Goal: Task Accomplishment & Management: Manage account settings

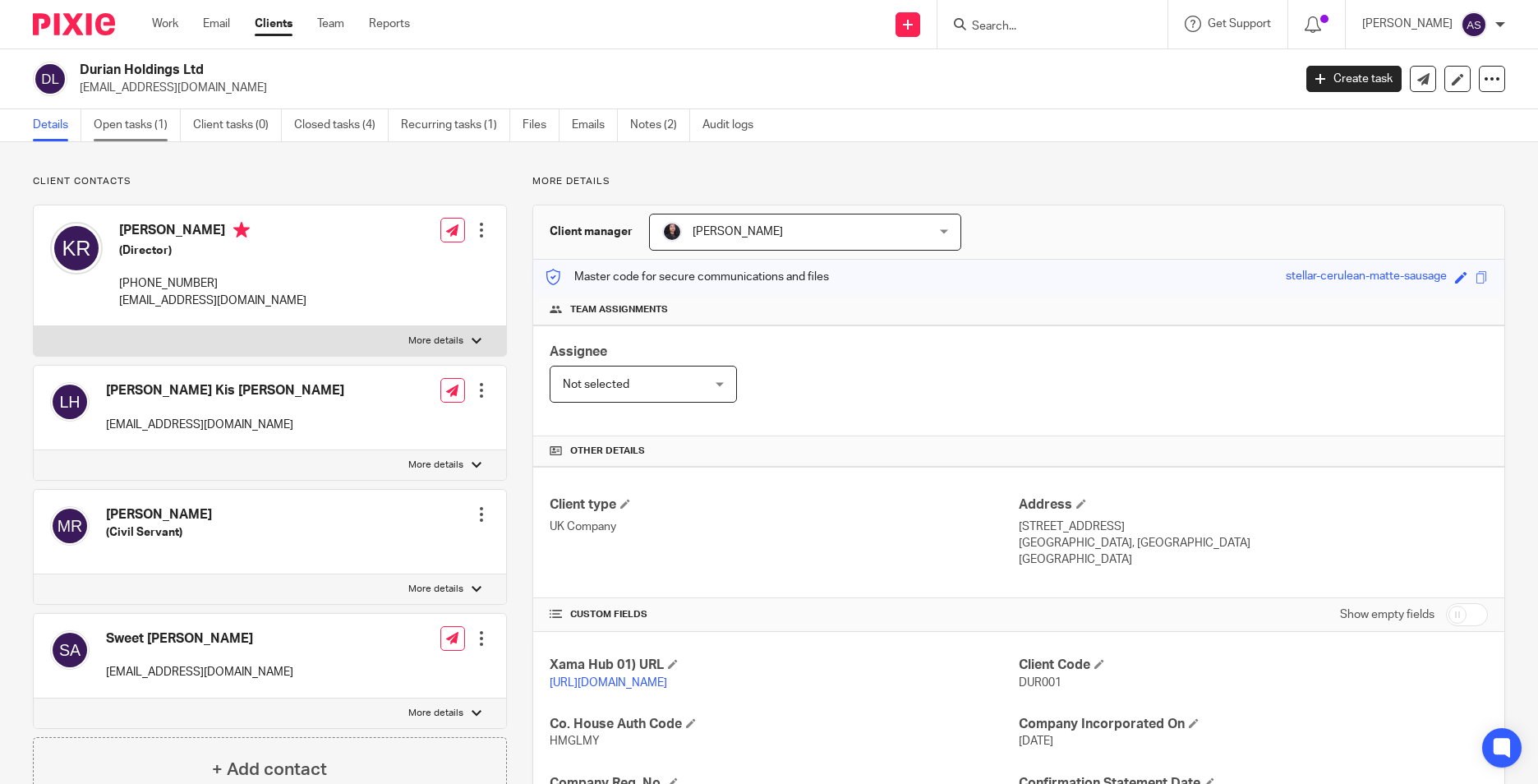
click at [114, 140] on link "Open tasks (1)" at bounding box center [136, 126] width 87 height 32
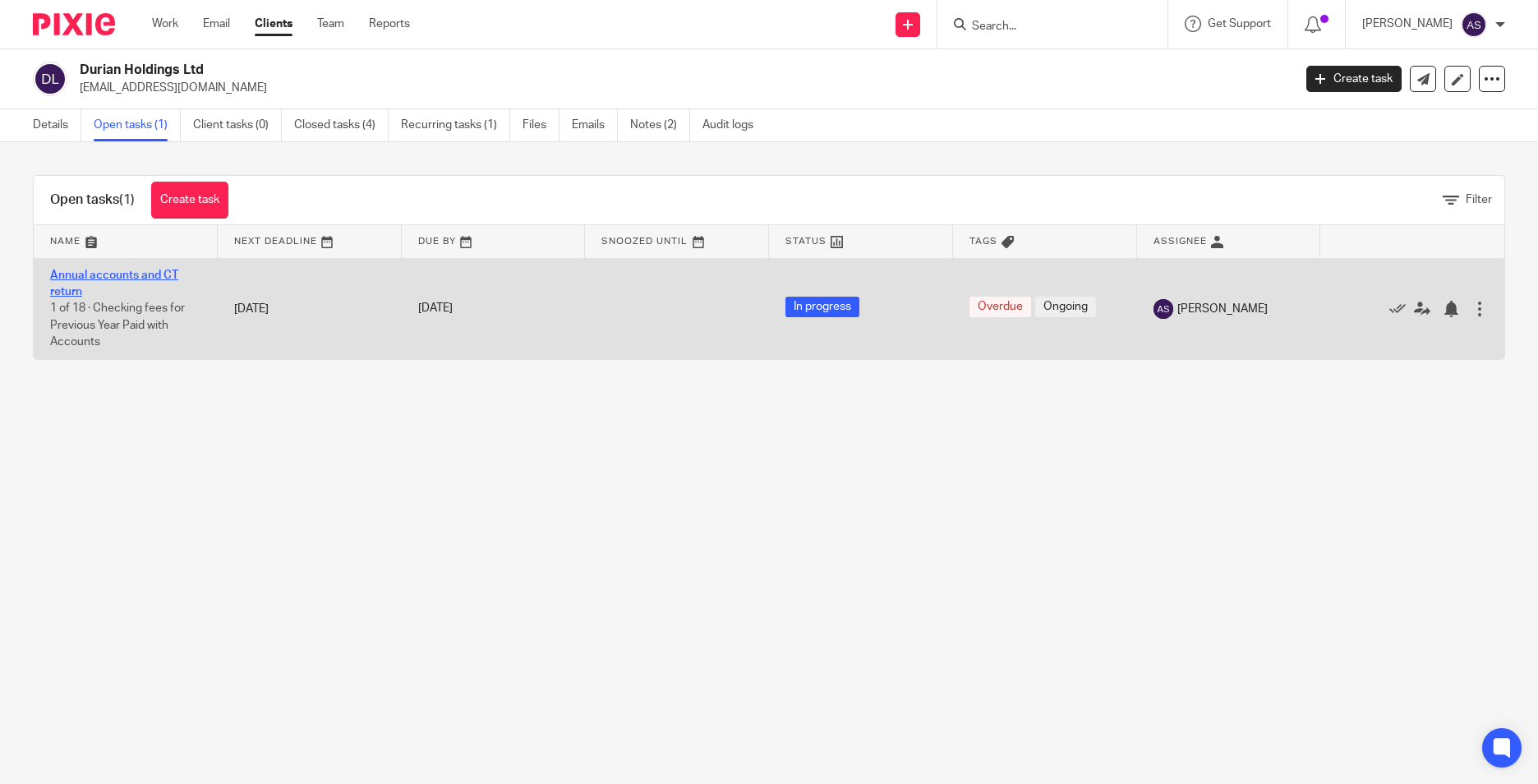
click at [85, 271] on link "Annual accounts and CT return" at bounding box center [114, 283] width 129 height 28
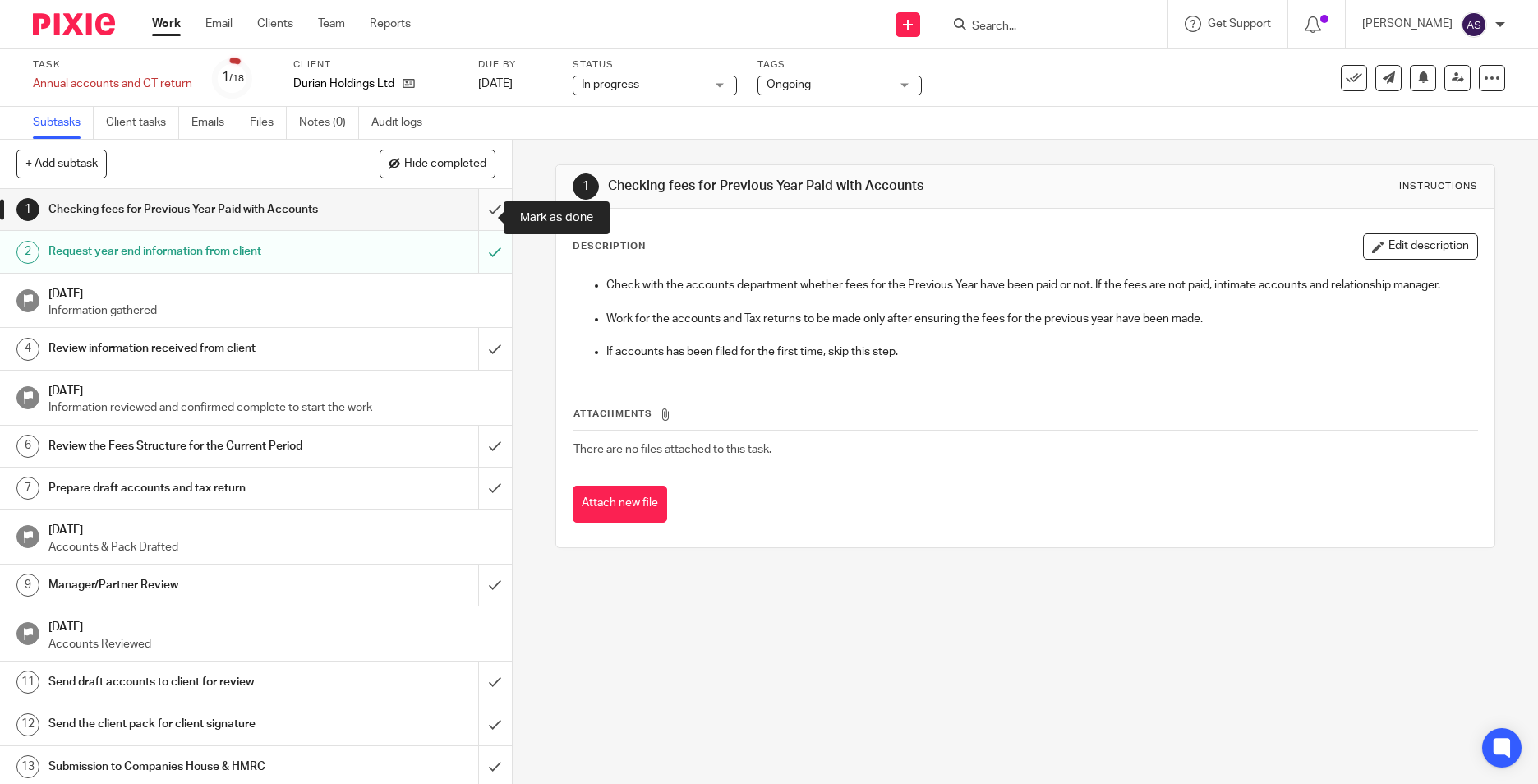
click at [474, 213] on input "submit" at bounding box center [255, 209] width 512 height 41
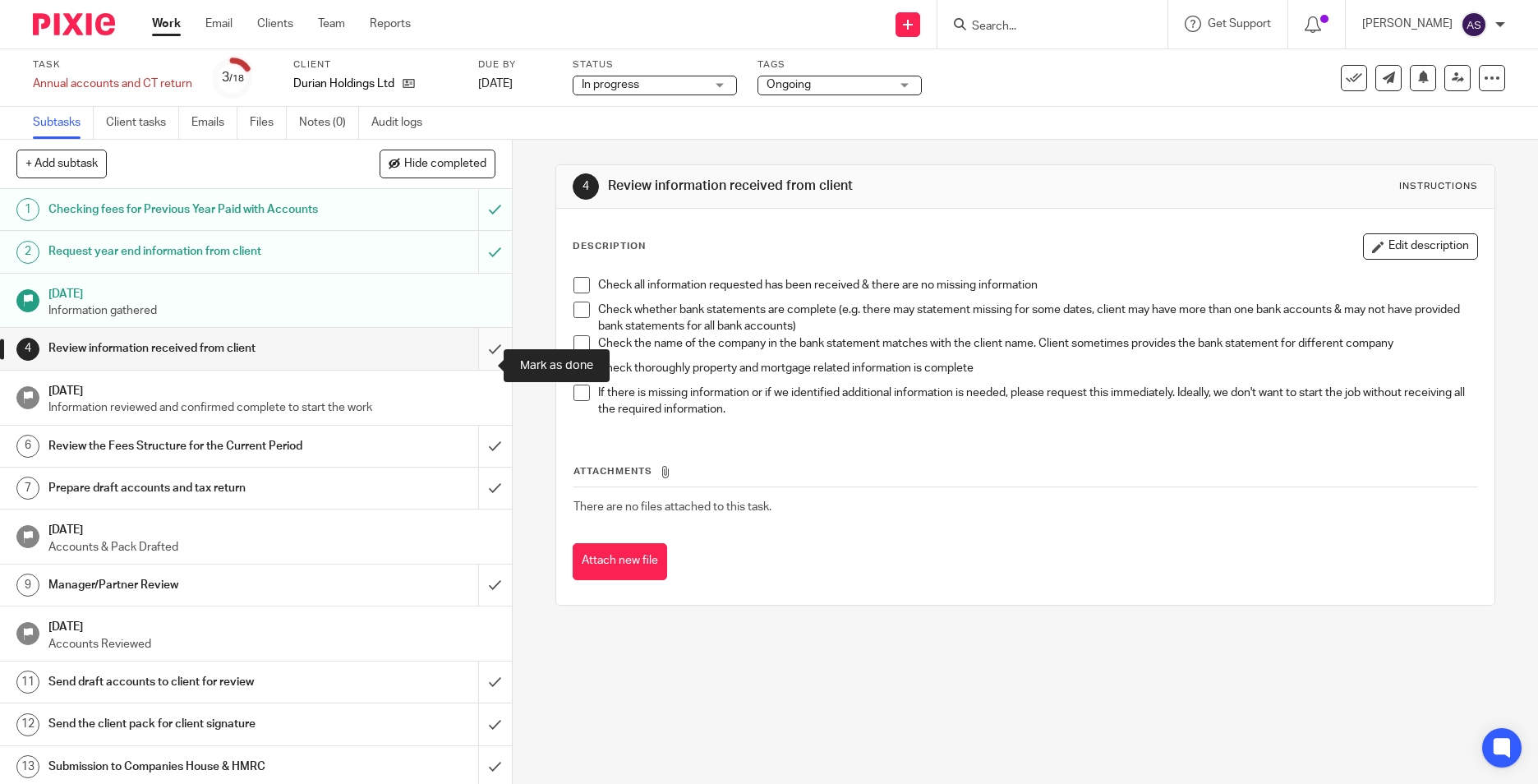
click at [473, 367] on input "submit" at bounding box center [255, 348] width 512 height 41
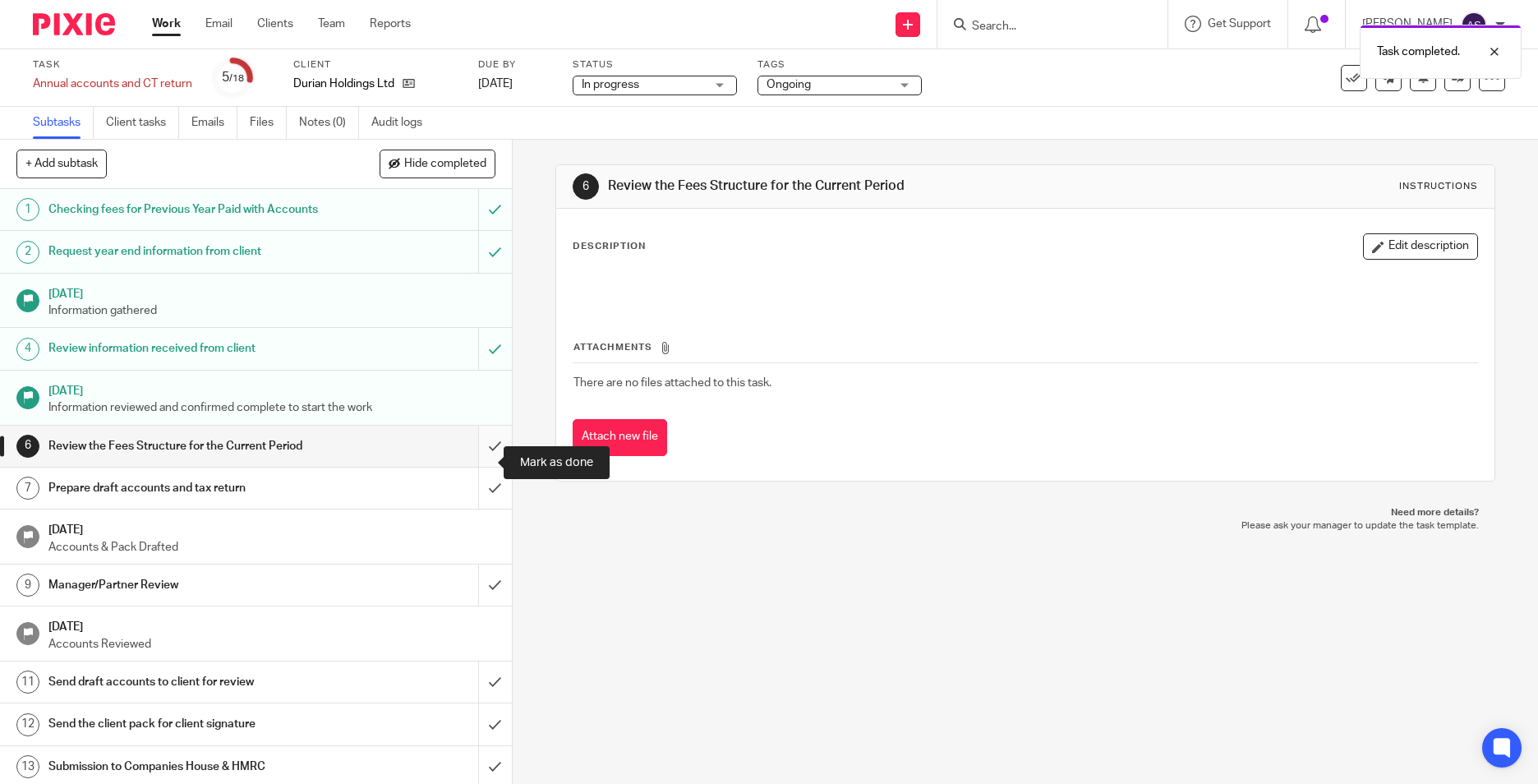
click at [469, 464] on input "submit" at bounding box center [255, 446] width 512 height 41
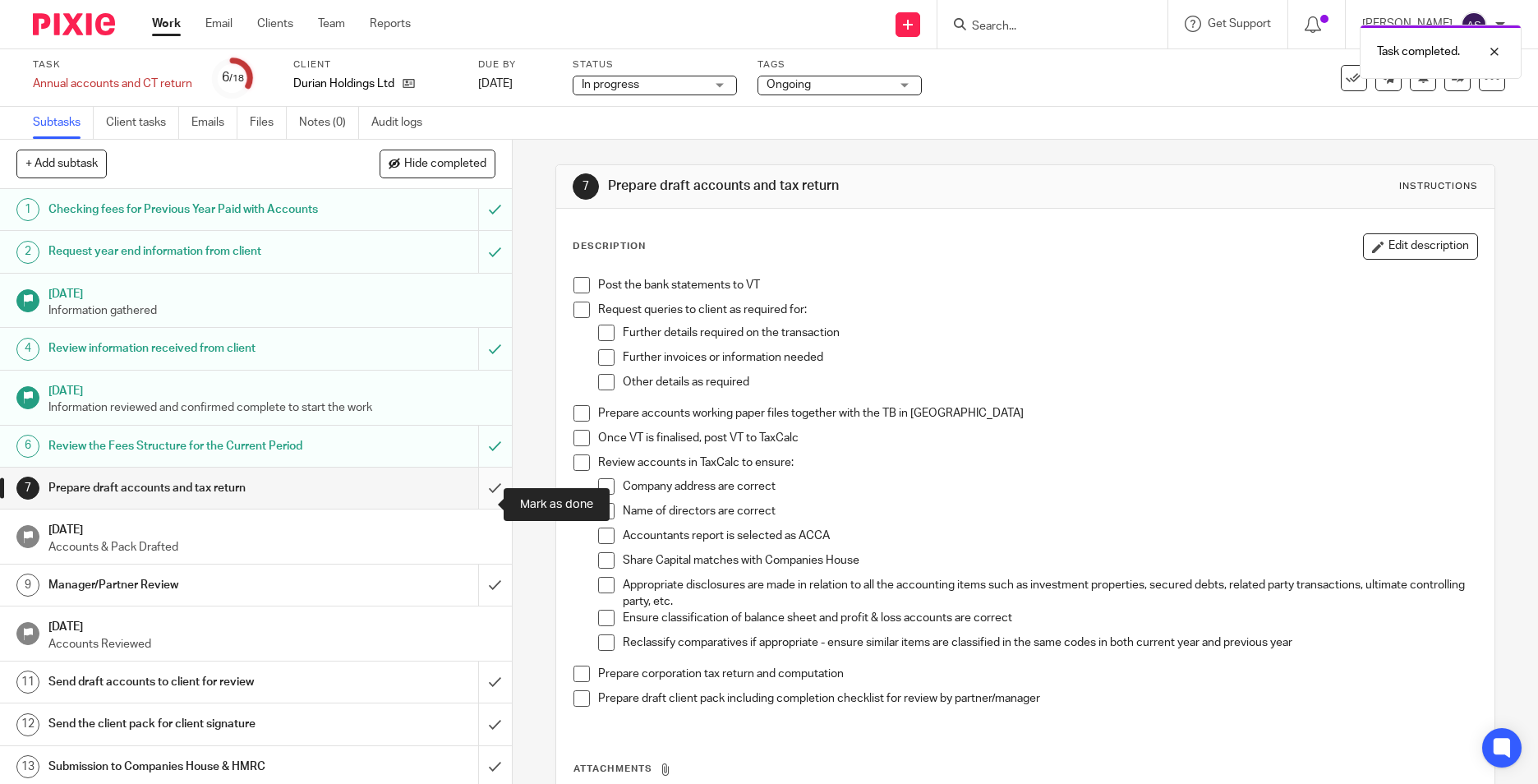
click at [476, 509] on input "submit" at bounding box center [255, 488] width 512 height 41
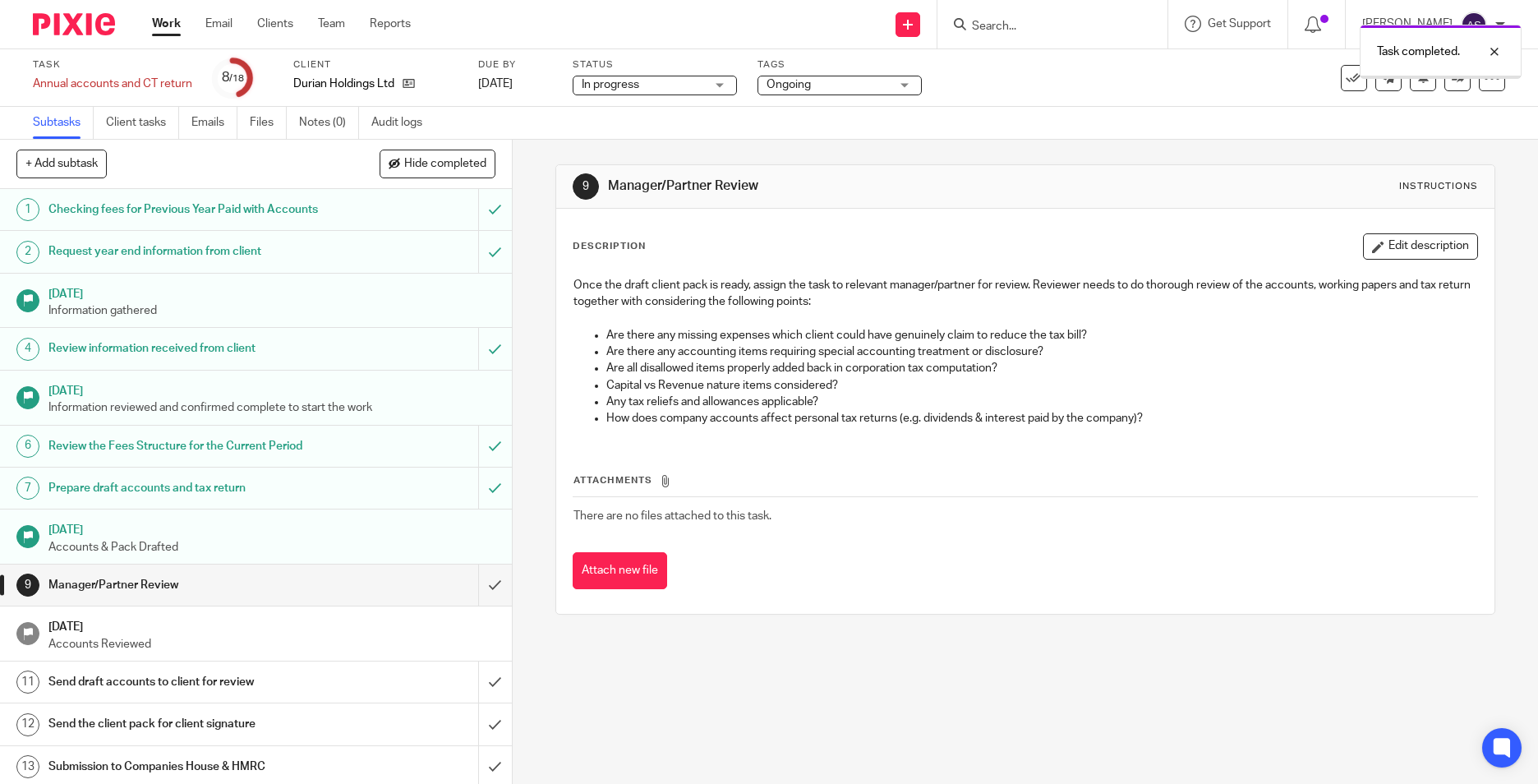
click at [845, 90] on span "Ongoing" at bounding box center [828, 85] width 123 height 17
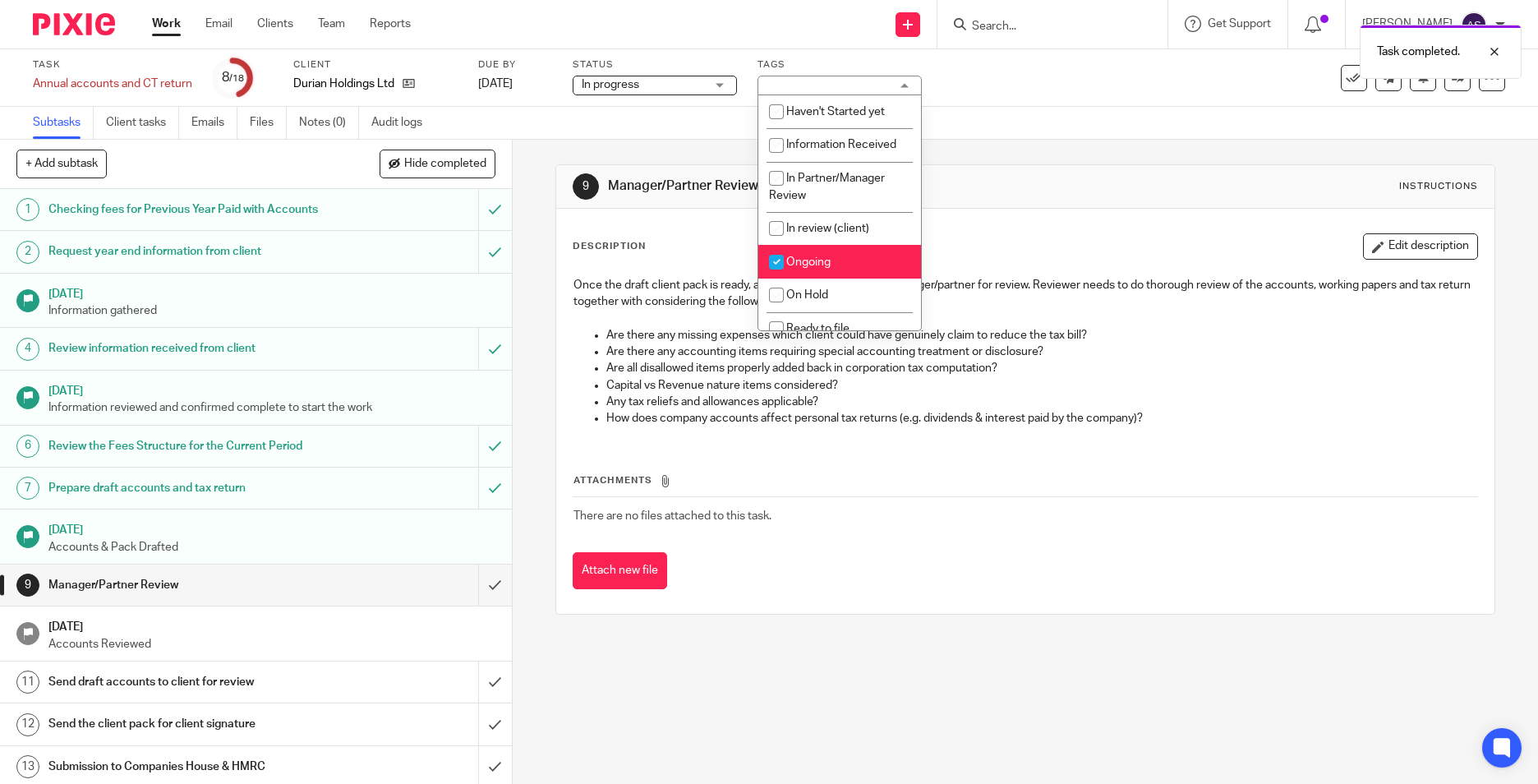
click at [820, 264] on span "Ongoing" at bounding box center [808, 262] width 45 height 11
checkbox input "false"
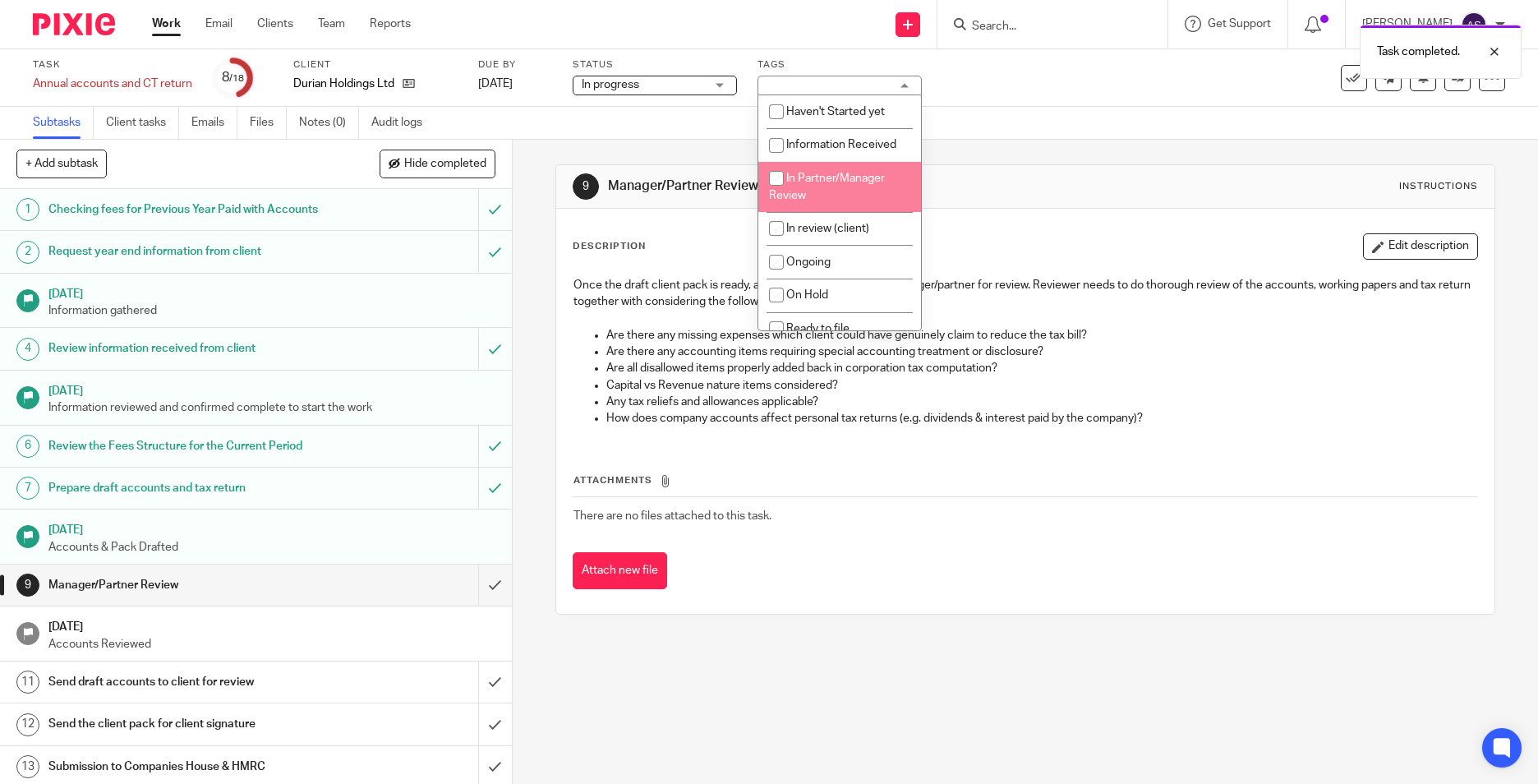
click at [821, 175] on span "In Partner/Manager Review" at bounding box center [827, 187] width 116 height 29
checkbox input "true"
click at [542, 206] on div "9 Manager/Partner Review Instructions Description Edit description Once the dra…" at bounding box center [1025, 462] width 1025 height 644
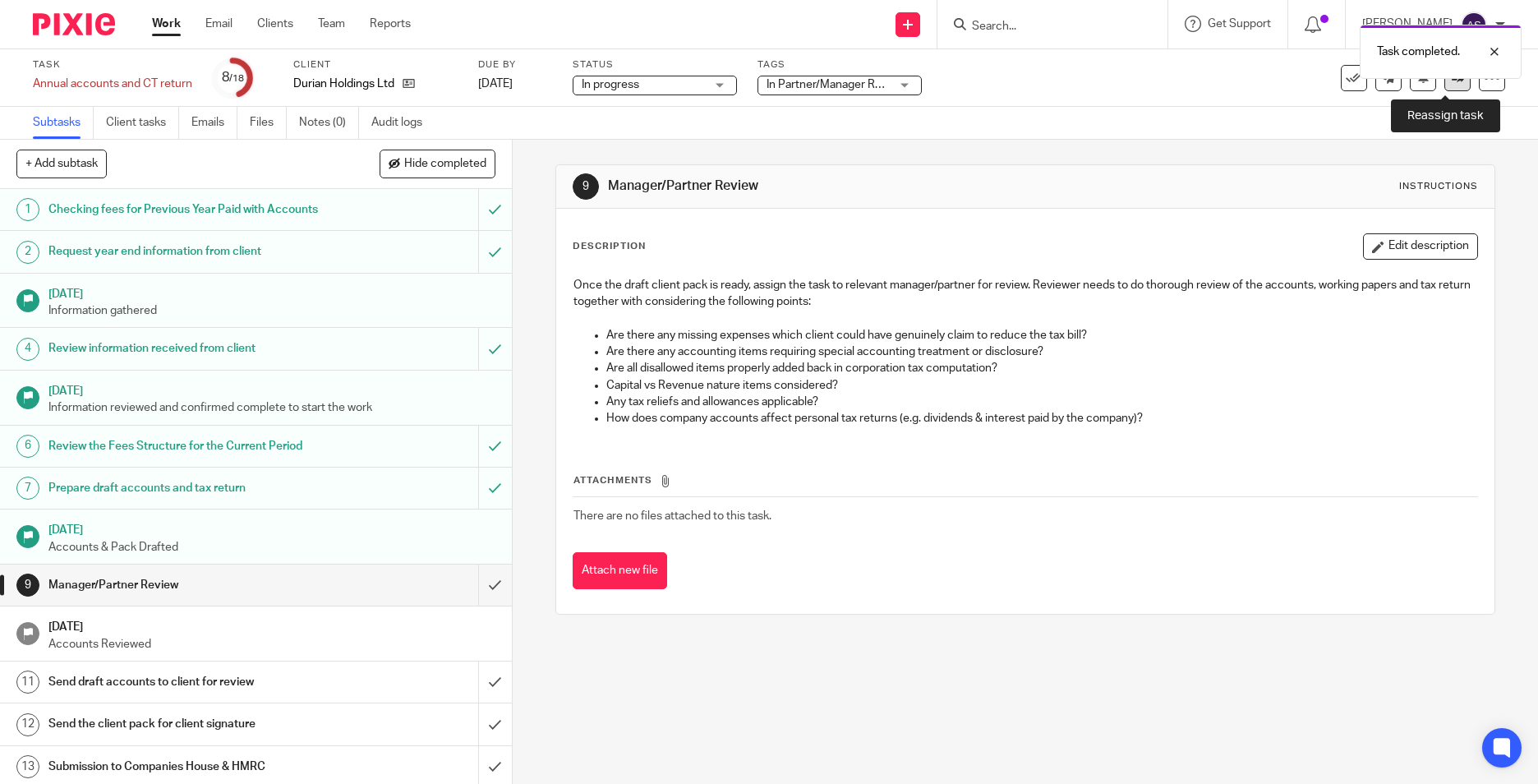
click at [1445, 87] on link at bounding box center [1458, 78] width 27 height 27
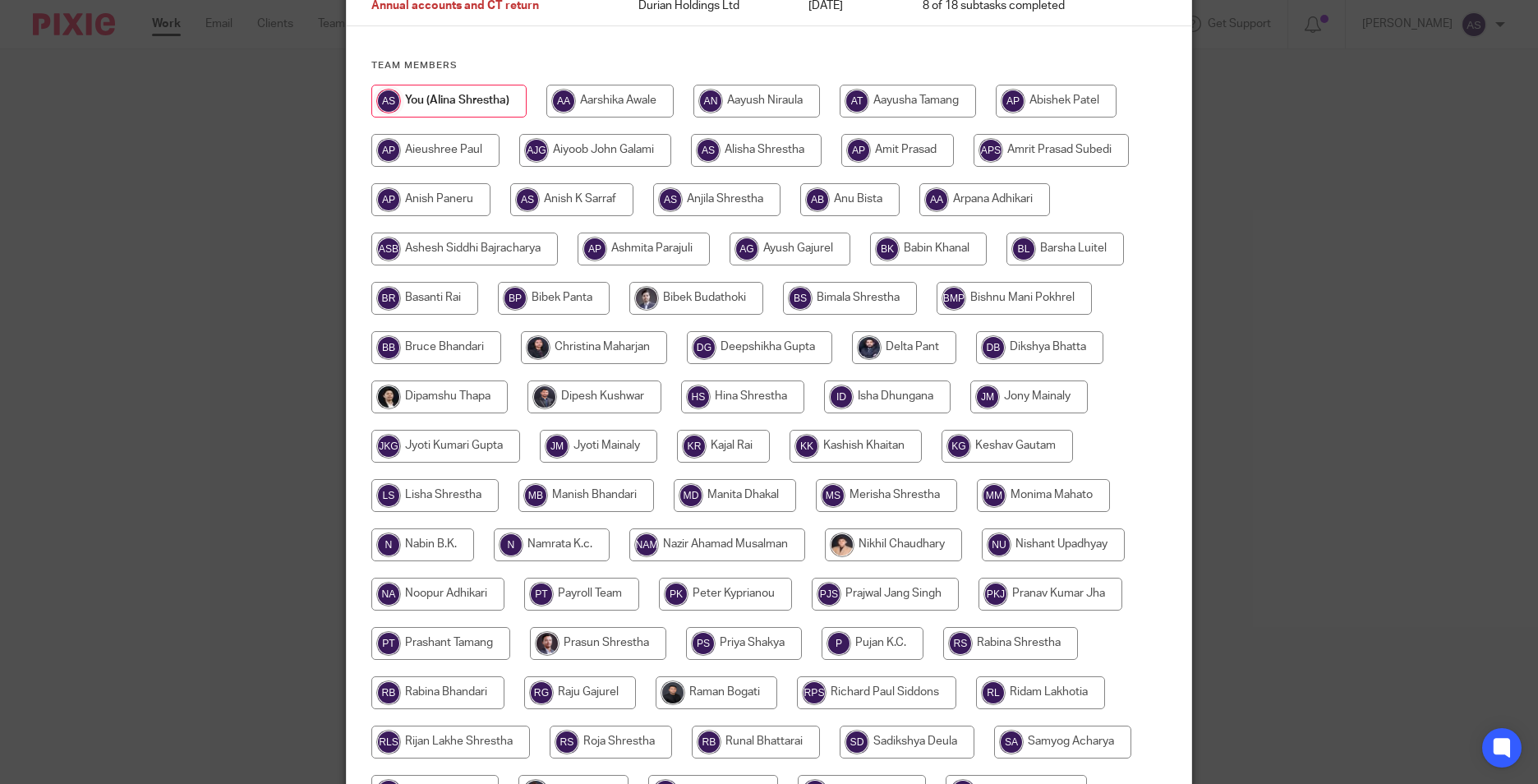
scroll to position [82, 0]
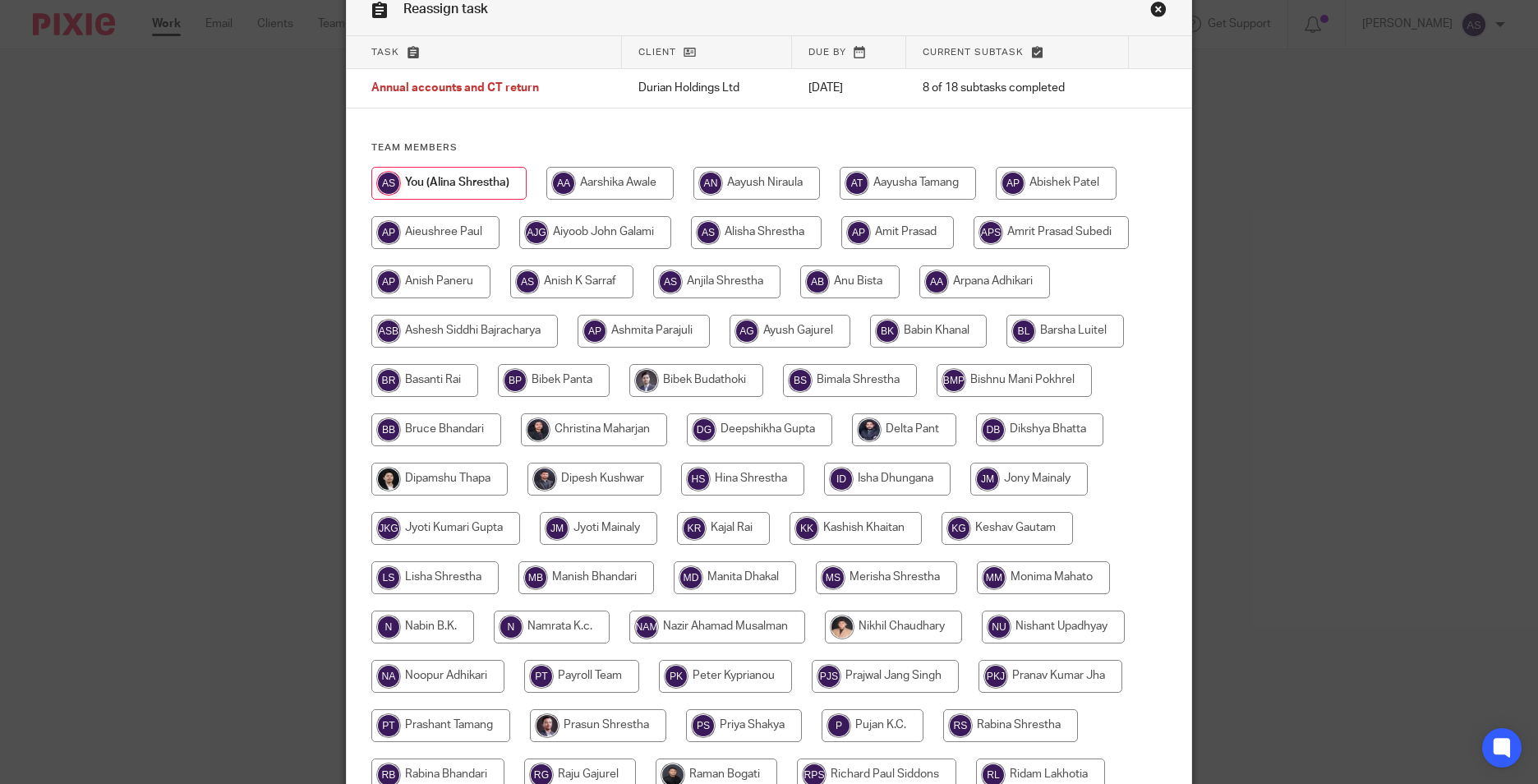
click at [547, 427] on input "radio" at bounding box center [594, 430] width 146 height 32
radio input "true"
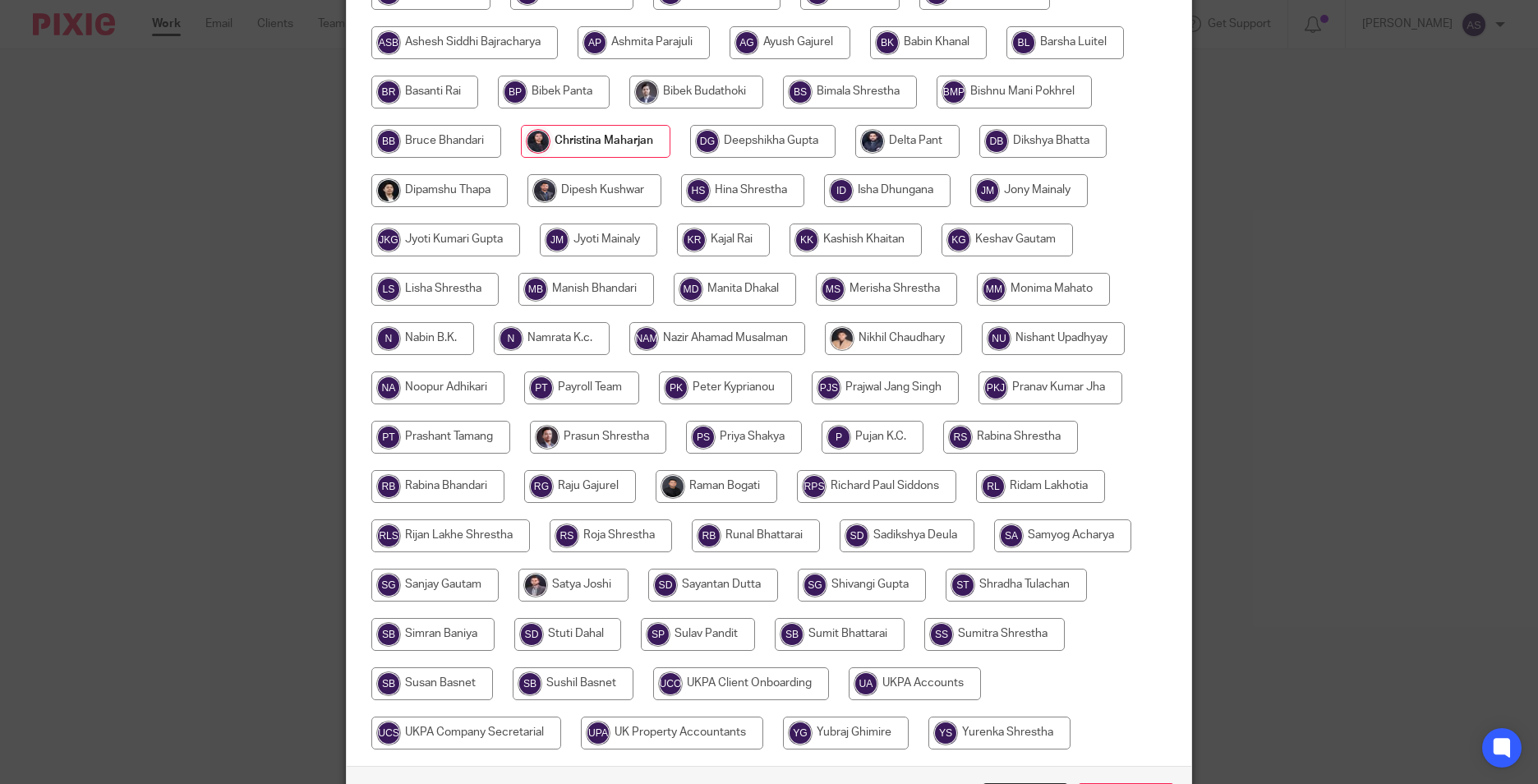
scroll to position [488, 0]
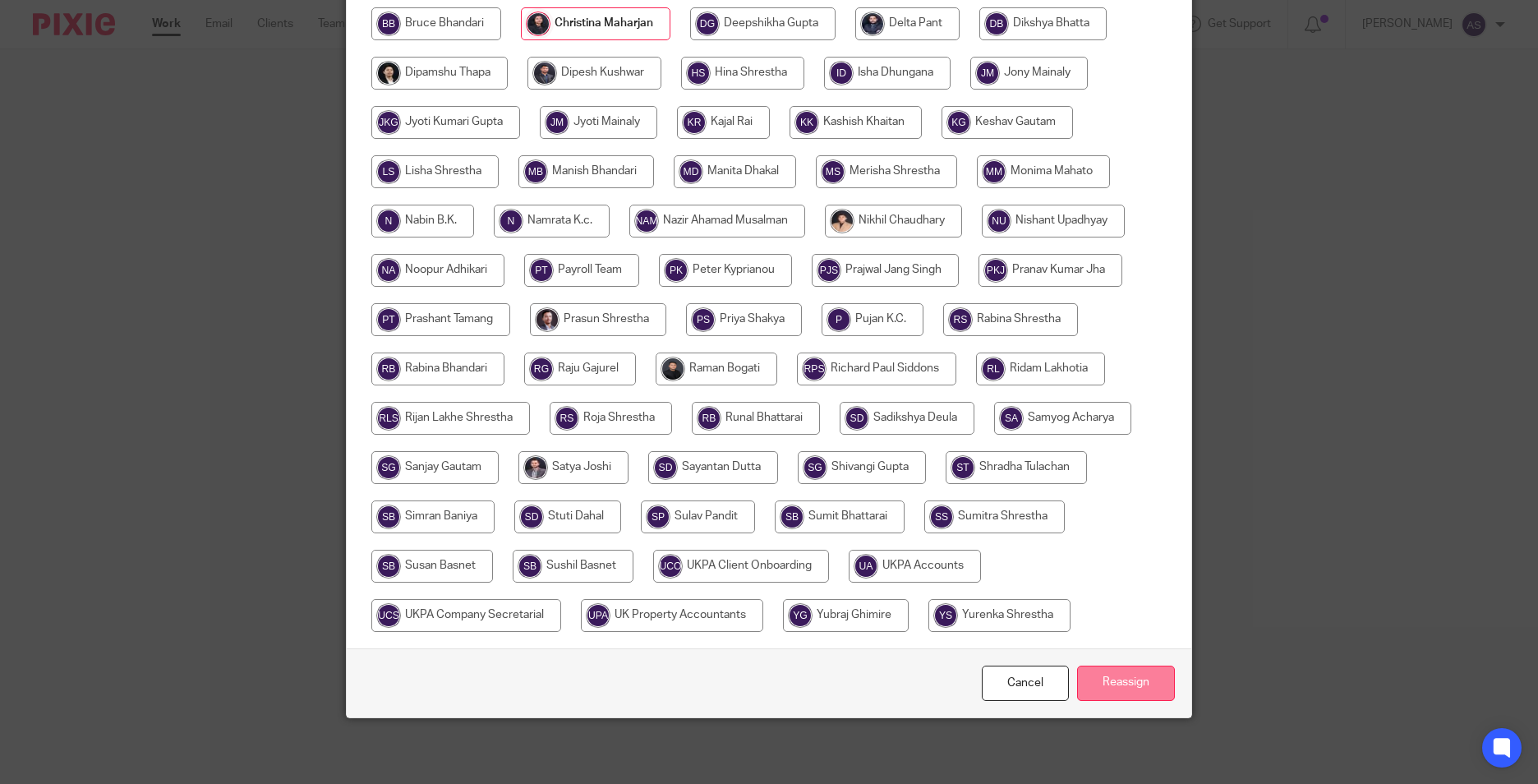
click at [1095, 672] on input "Reassign" at bounding box center [1125, 682] width 98 height 35
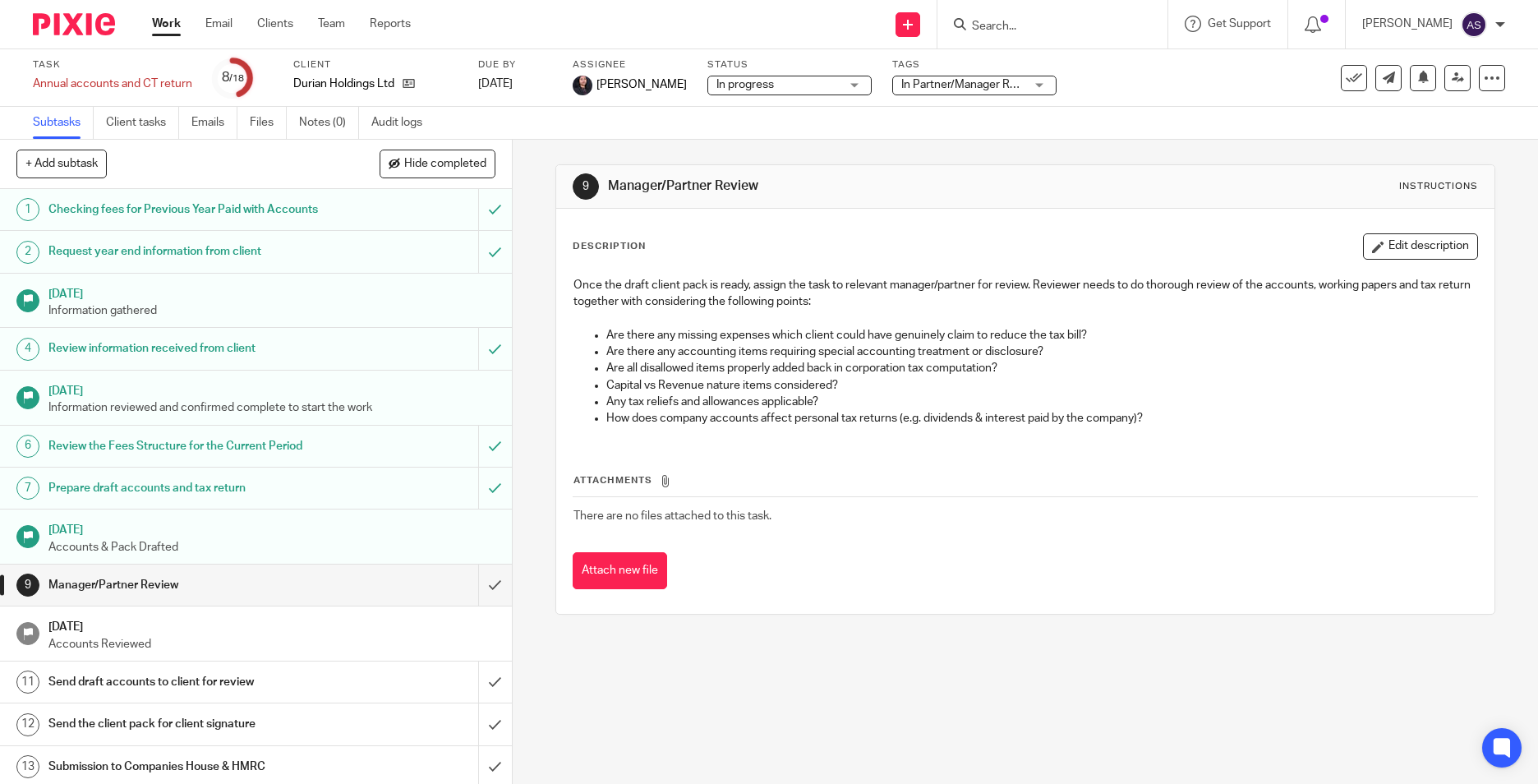
click at [85, 31] on img at bounding box center [73, 24] width 82 height 22
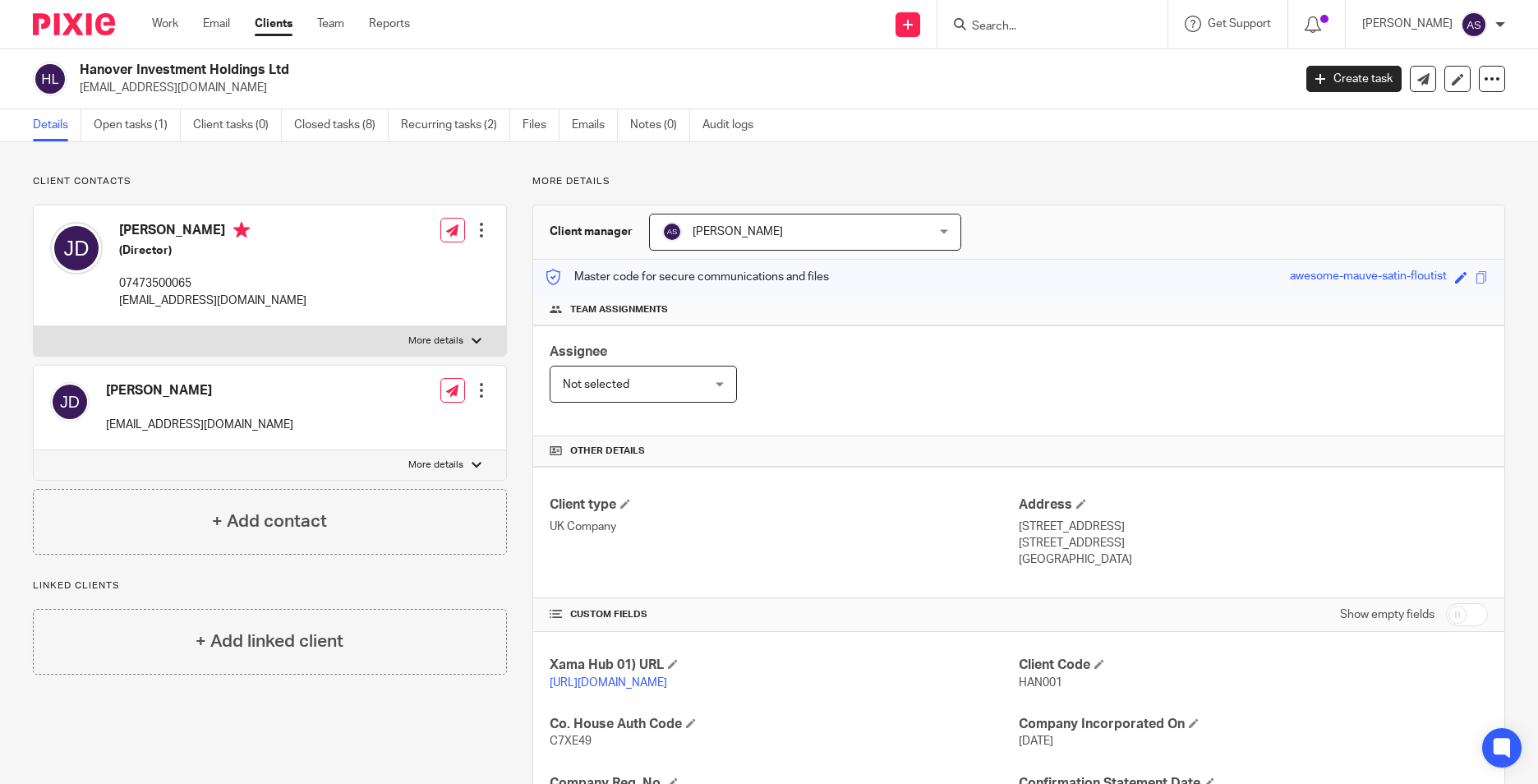
scroll to position [329, 0]
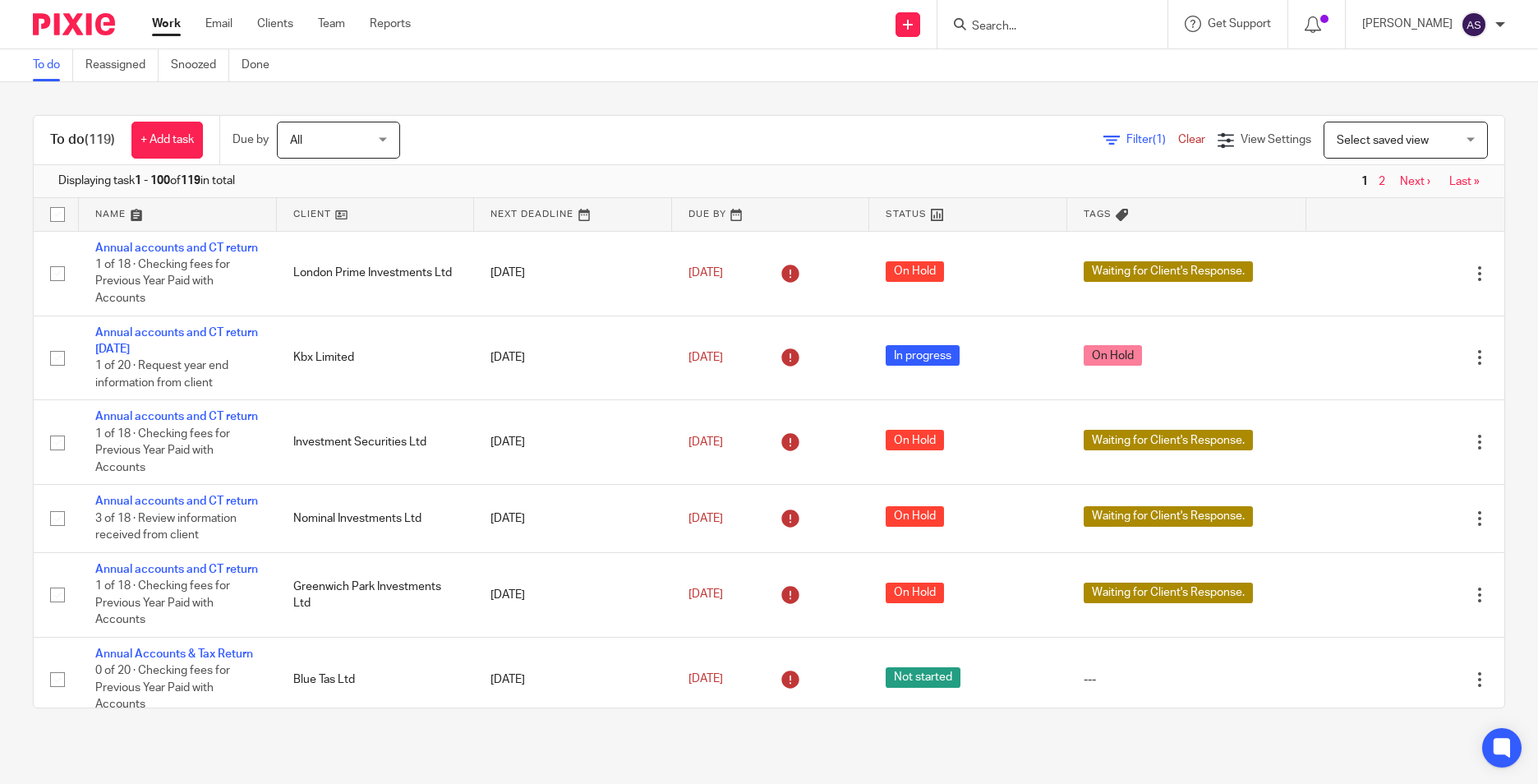
click at [1053, 24] on input "Search" at bounding box center [1043, 28] width 148 height 15
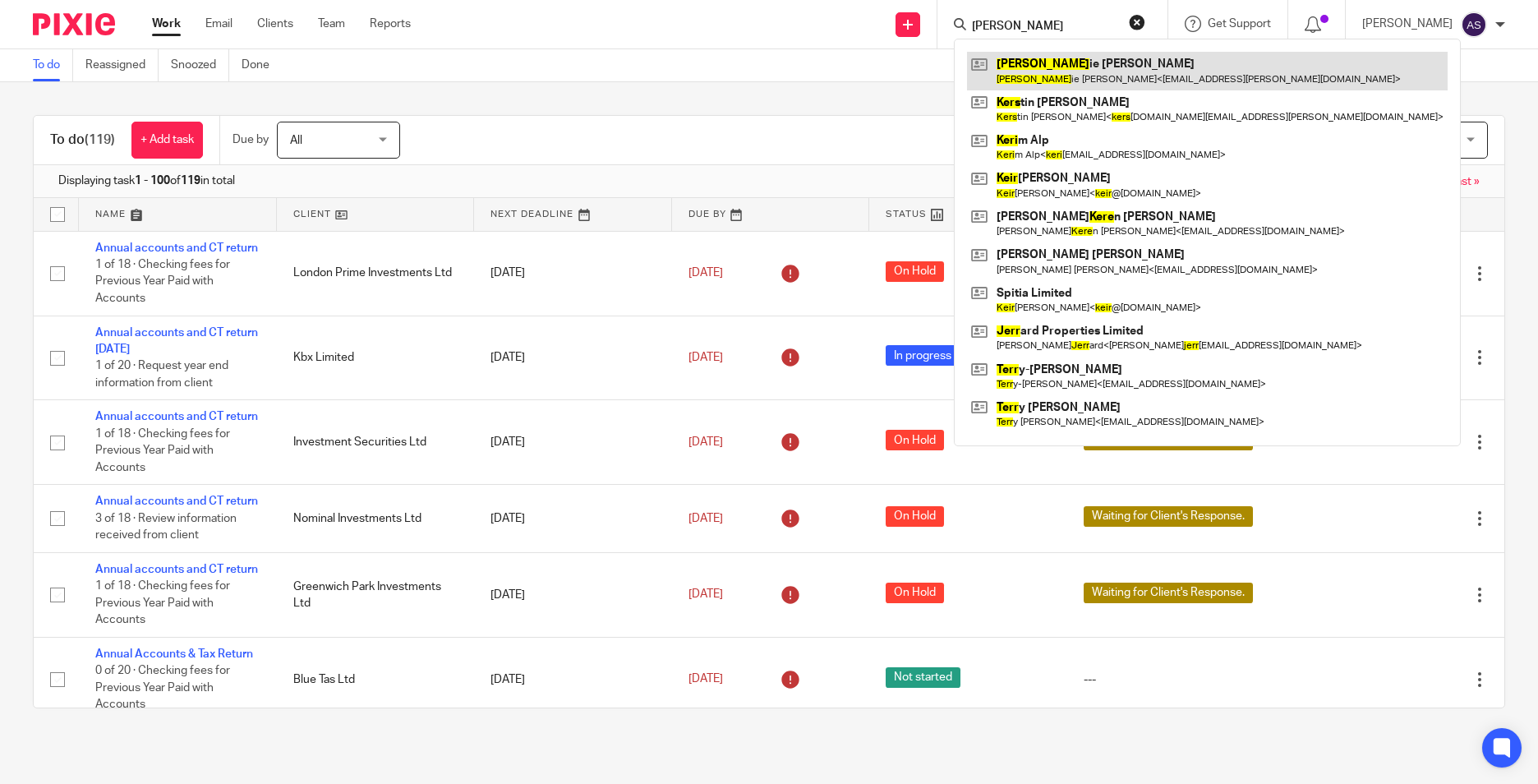
type input "kerr"
click at [1046, 72] on link at bounding box center [1207, 70] width 480 height 38
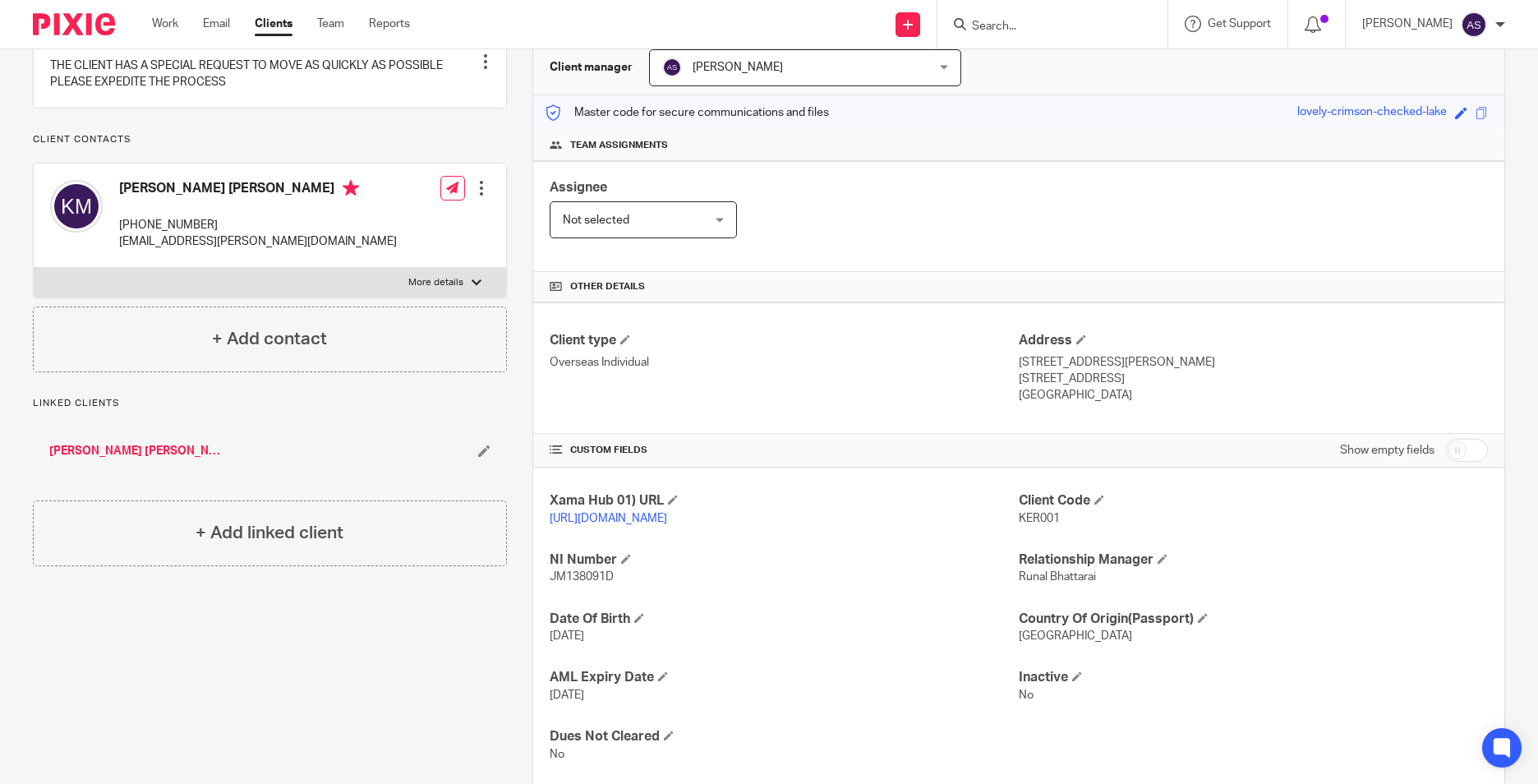
scroll to position [218, 0]
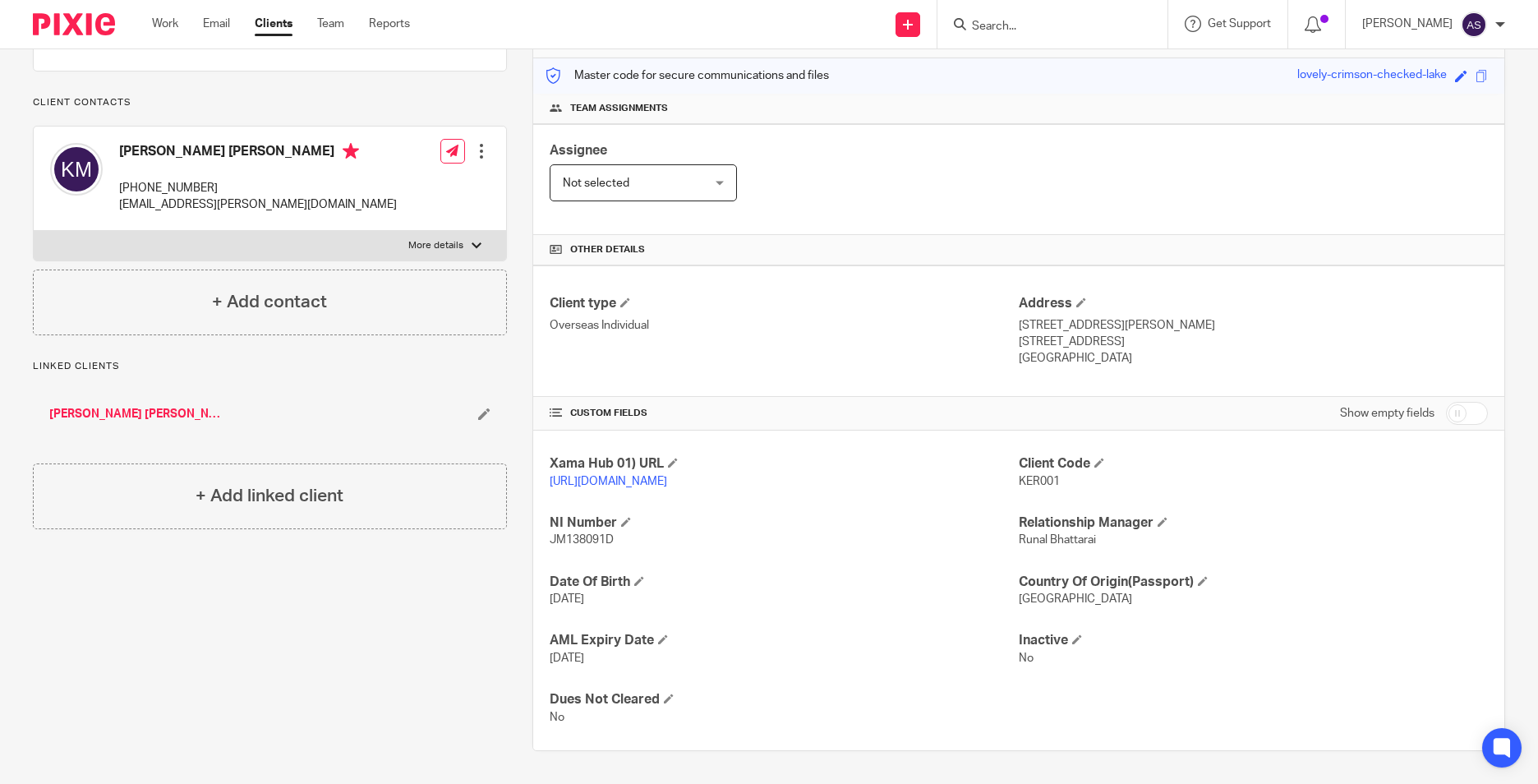
click at [1058, 27] on input "Search" at bounding box center [1043, 28] width 148 height 15
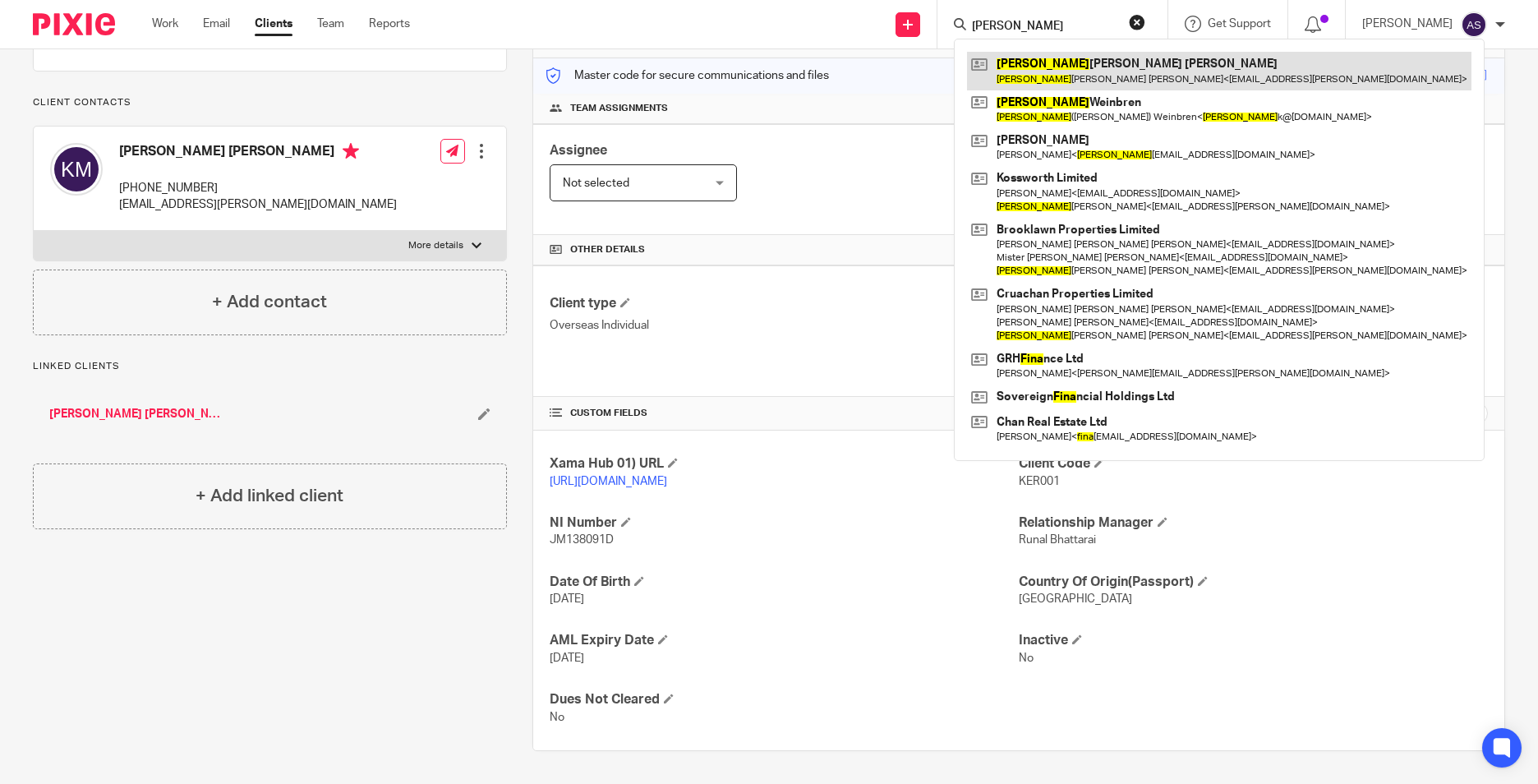
type input "[PERSON_NAME]"
click at [1118, 77] on link at bounding box center [1219, 70] width 504 height 38
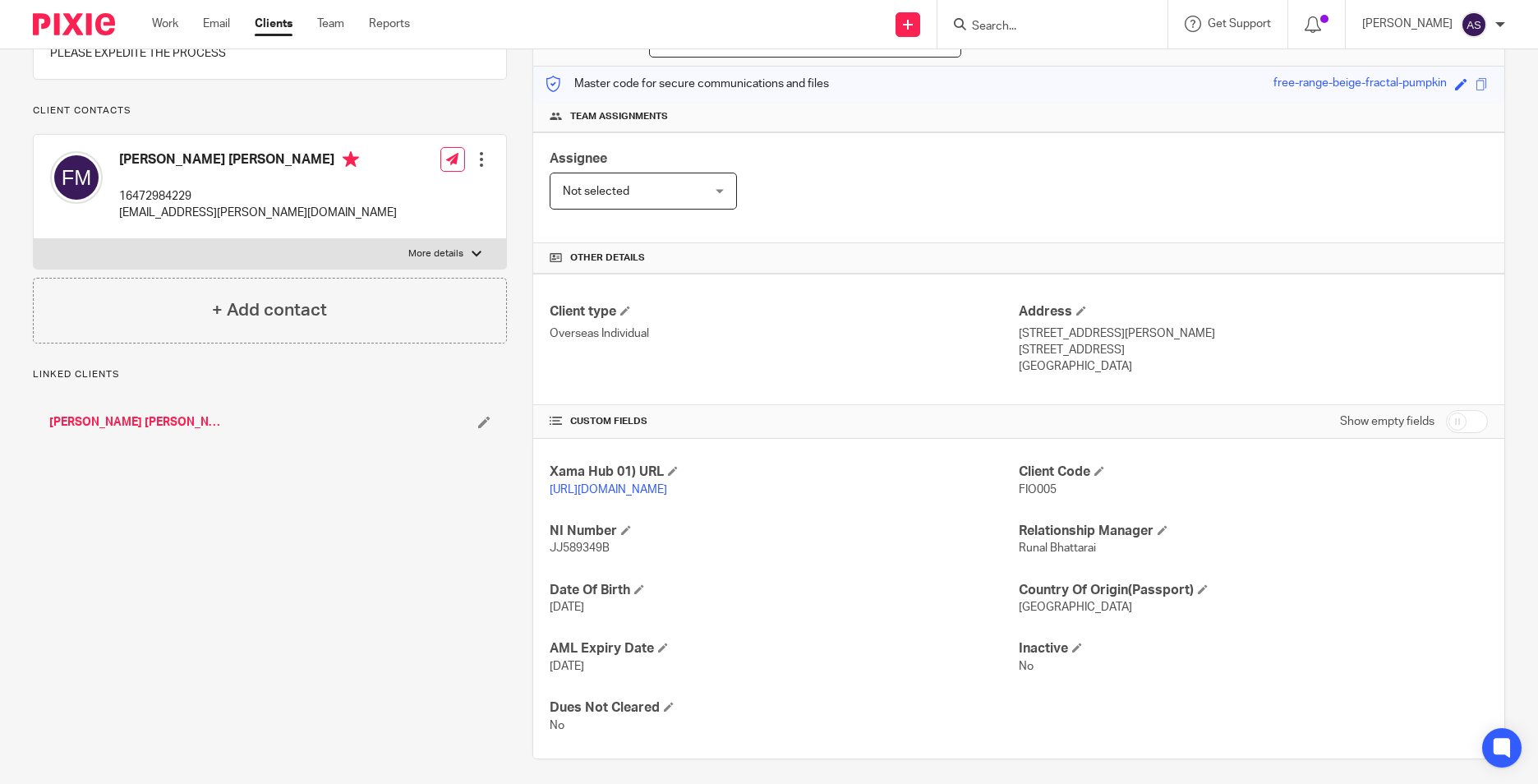
scroll to position [218, 0]
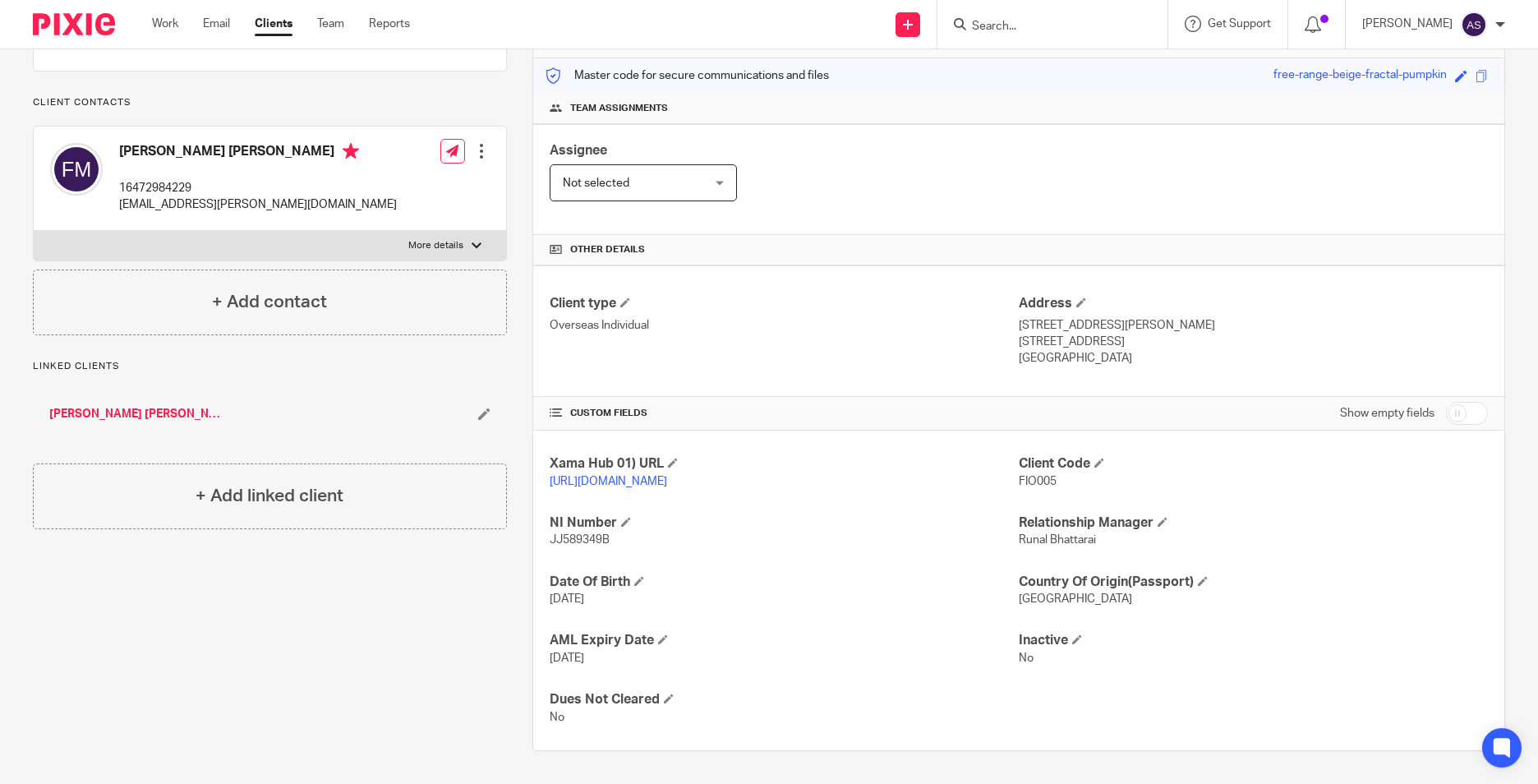
click at [462, 597] on div "Pinned note THE CLIENT HAS A SPECIAL REQUEST TO MOVE AS QUICKLY AS POSSIBLE PLE…" at bounding box center [257, 362] width 499 height 777
click at [1005, 20] on input "Search" at bounding box center [1043, 28] width 148 height 15
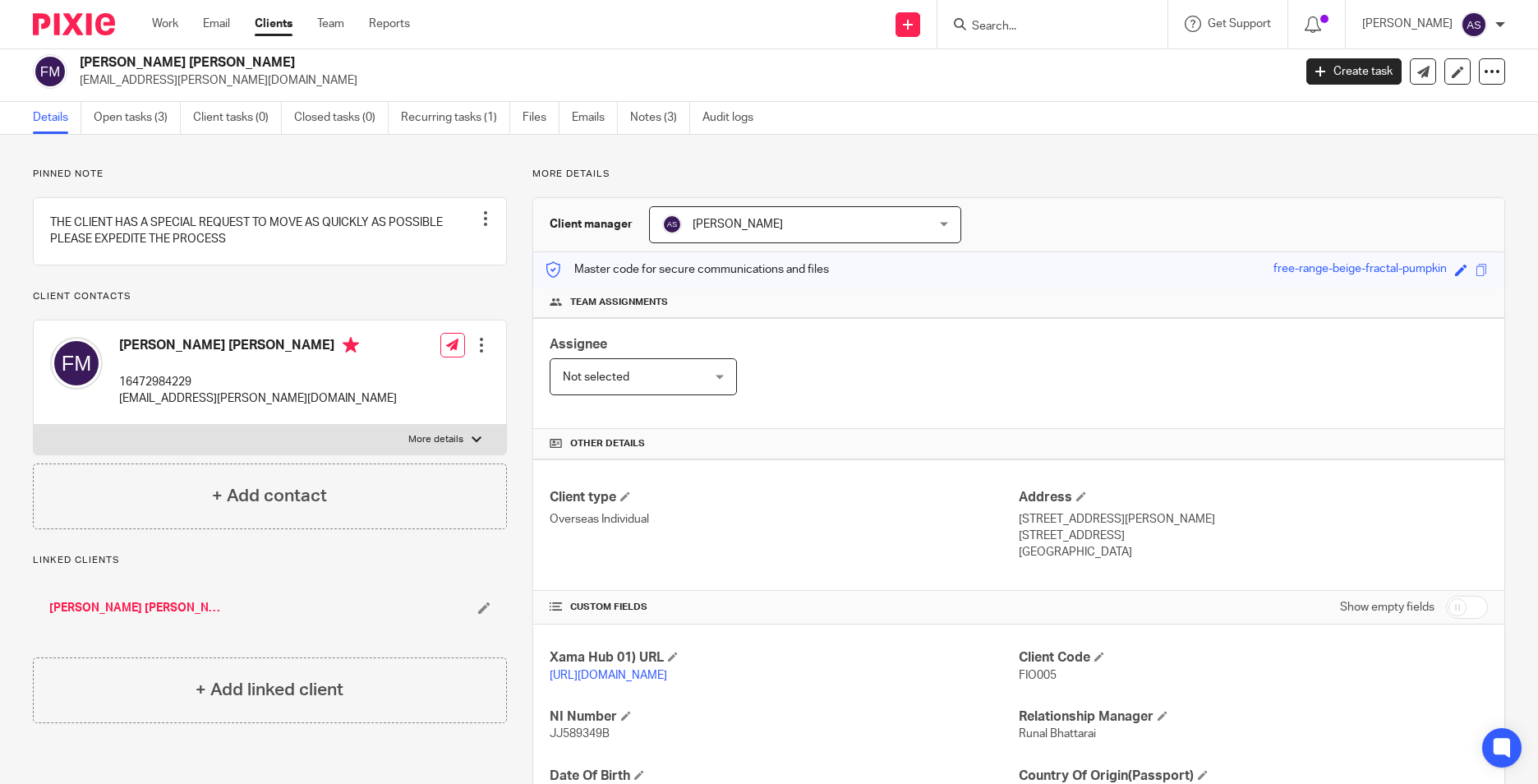
scroll to position [0, 0]
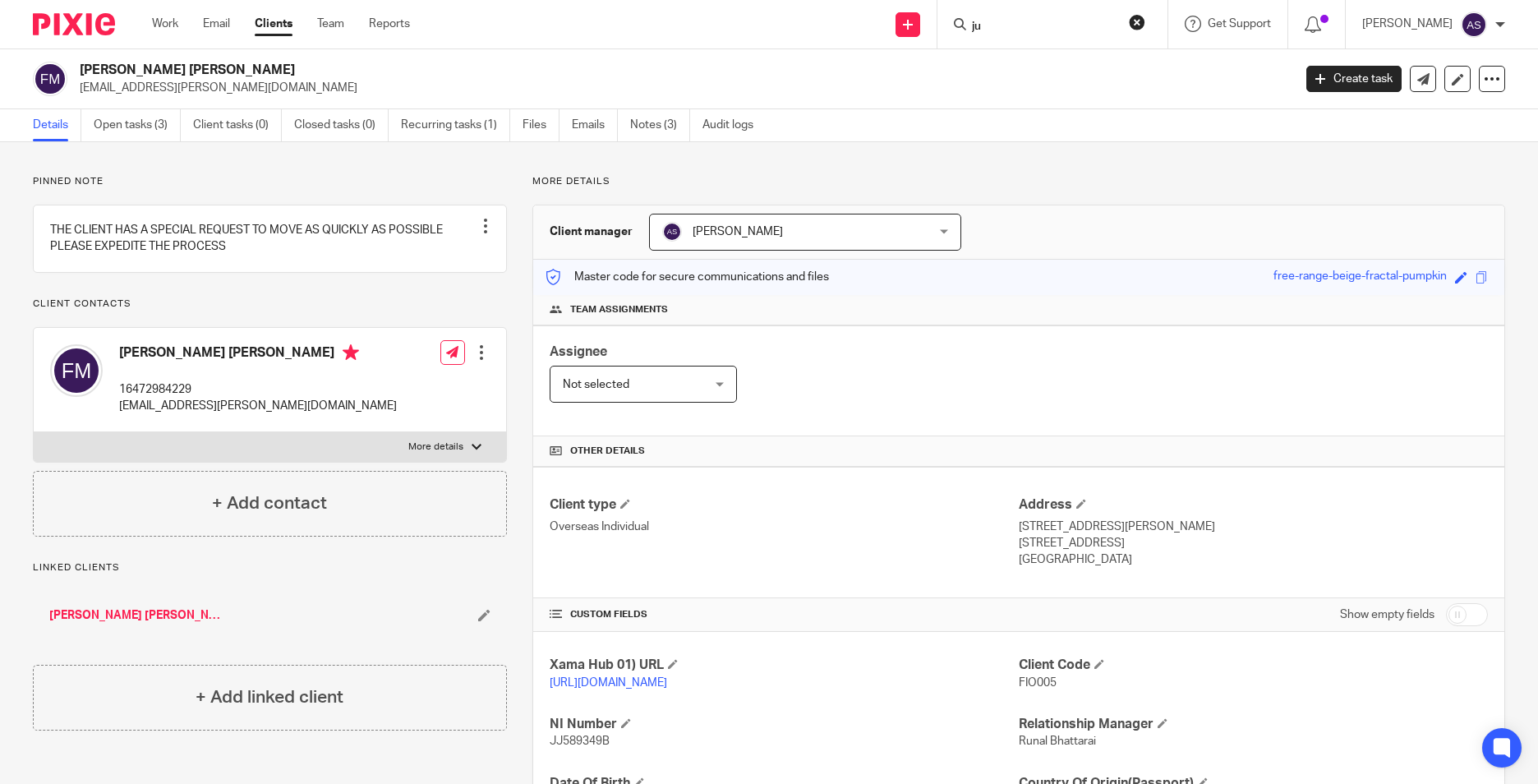
type input "j"
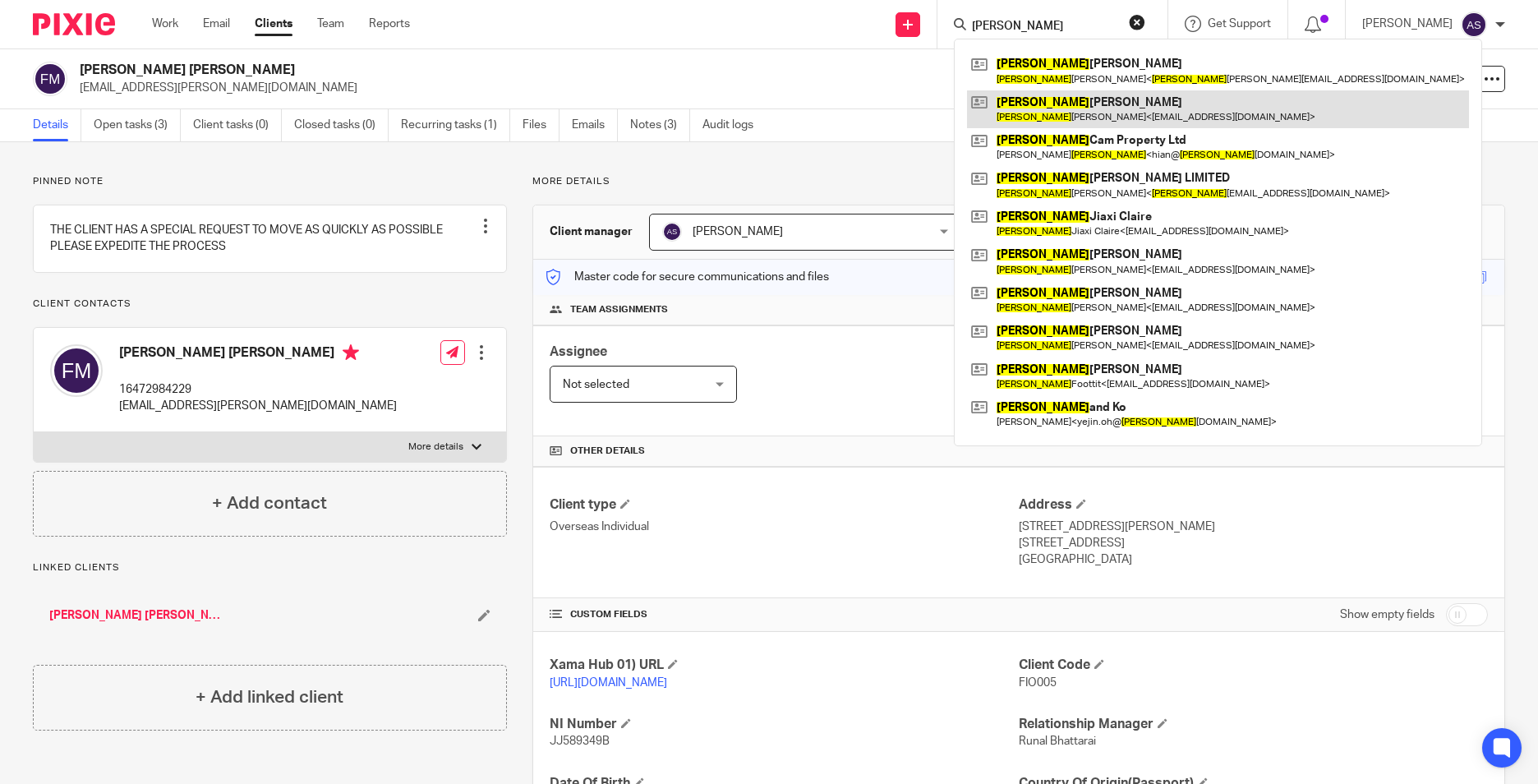
type input "lee"
click at [1054, 112] on link at bounding box center [1218, 110] width 502 height 38
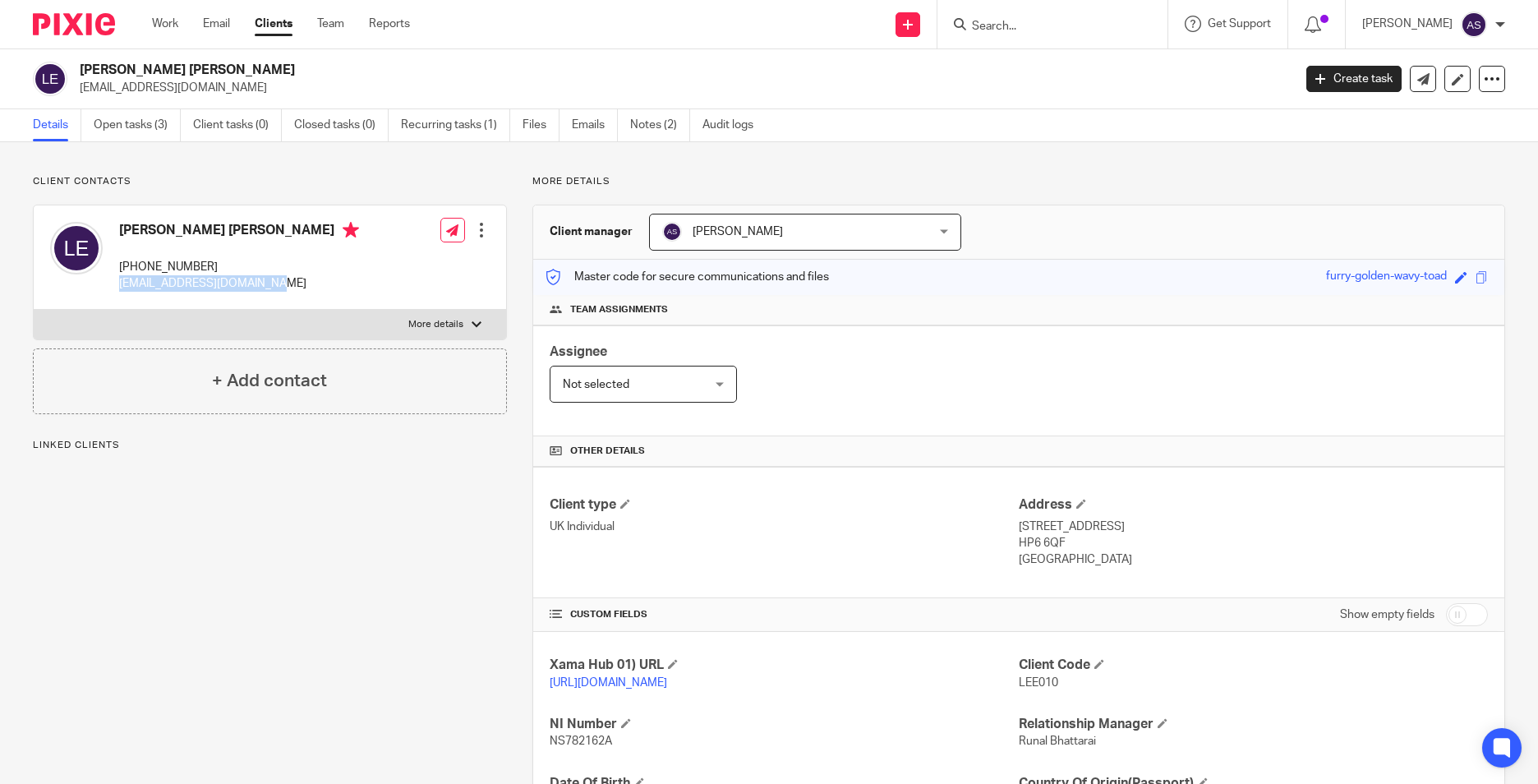
drag, startPoint x: 119, startPoint y: 283, endPoint x: 262, endPoint y: 282, distance: 143.0
click at [262, 282] on p "[EMAIL_ADDRESS][DOMAIN_NAME]" at bounding box center [239, 283] width 240 height 16
copy p "stretch002@btinternet.com"
click at [1000, 22] on input "Search" at bounding box center [1043, 28] width 148 height 15
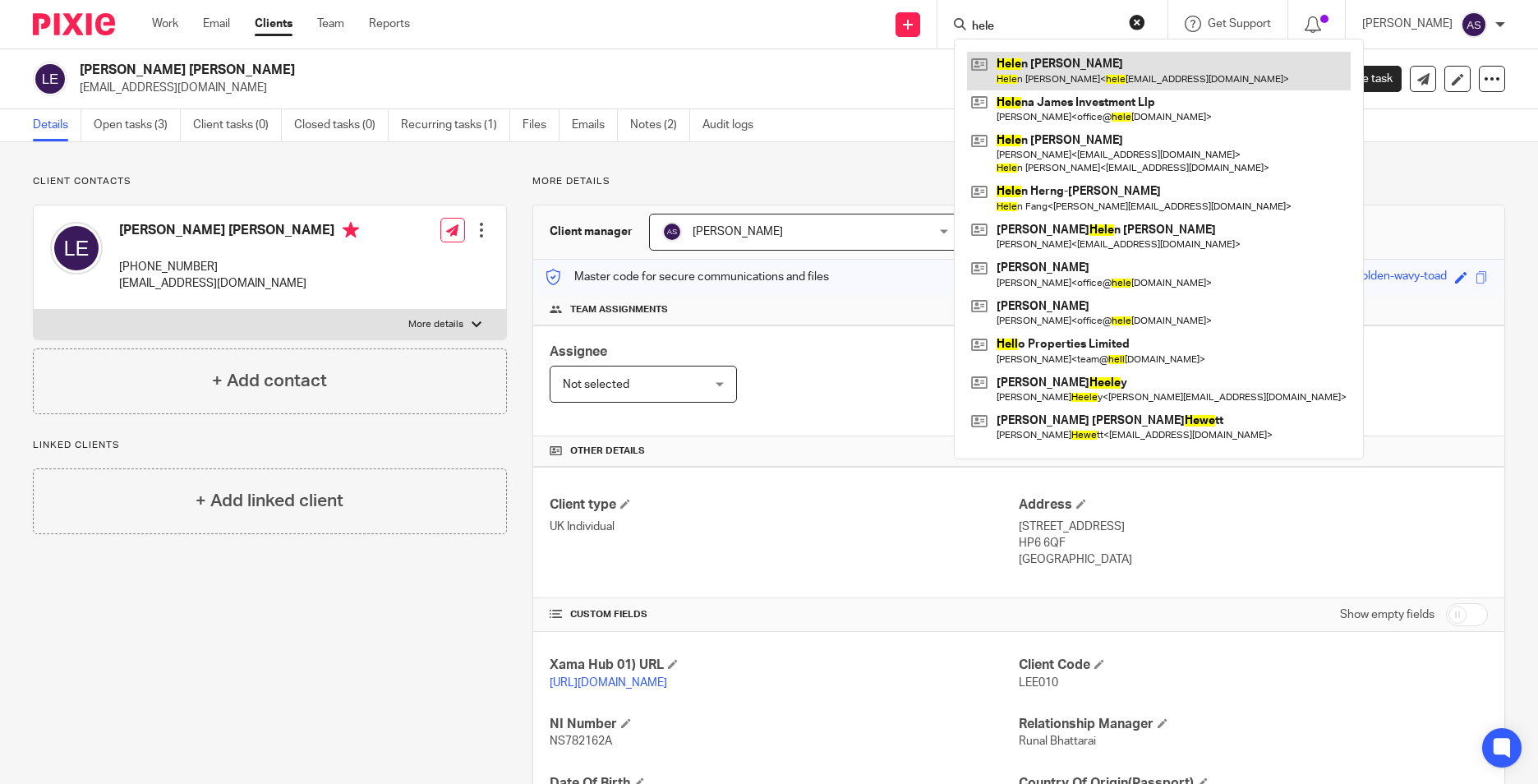
type input "hele"
click at [1031, 70] on link at bounding box center [1159, 70] width 384 height 38
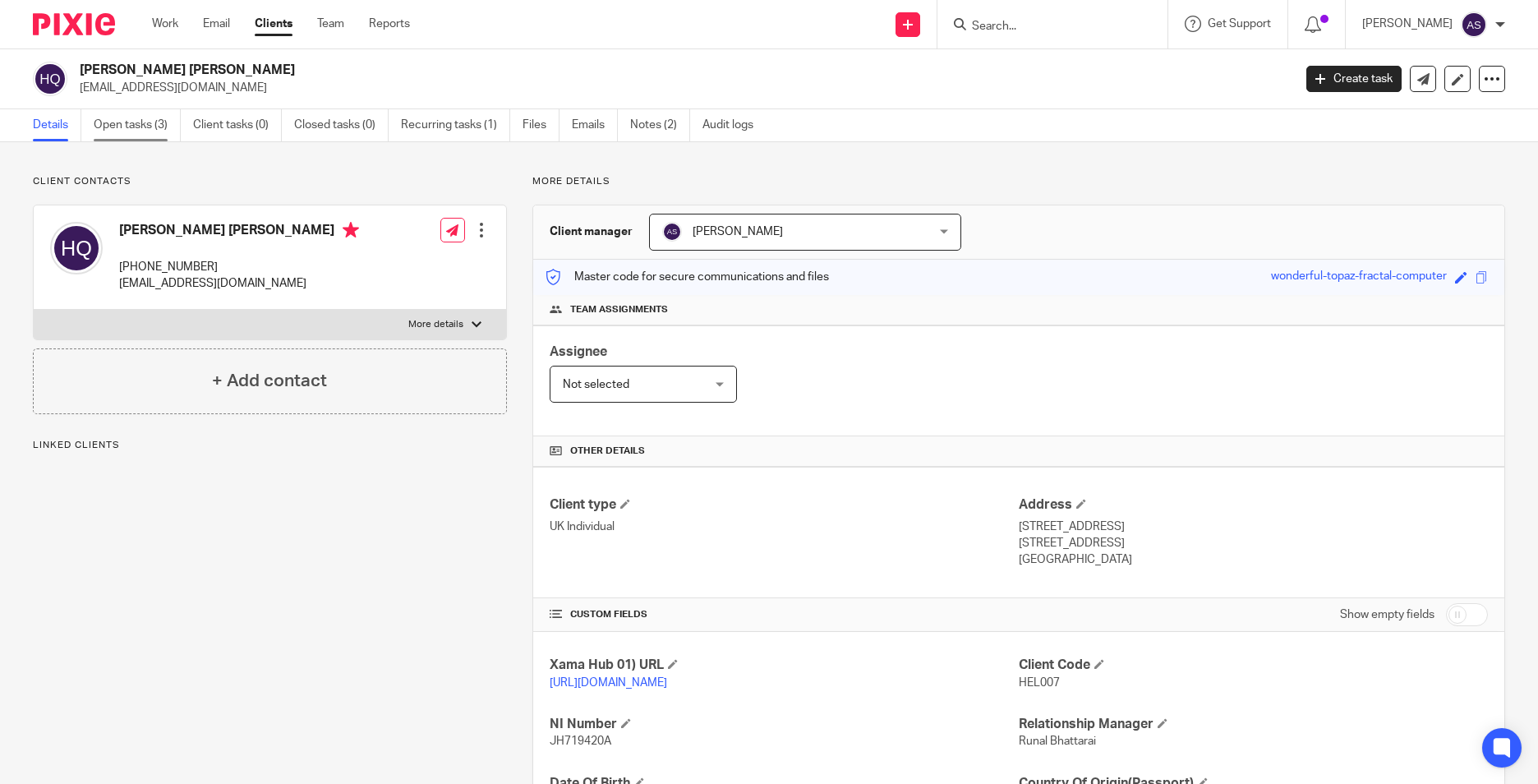
click at [125, 132] on link "Open tasks (3)" at bounding box center [136, 126] width 87 height 32
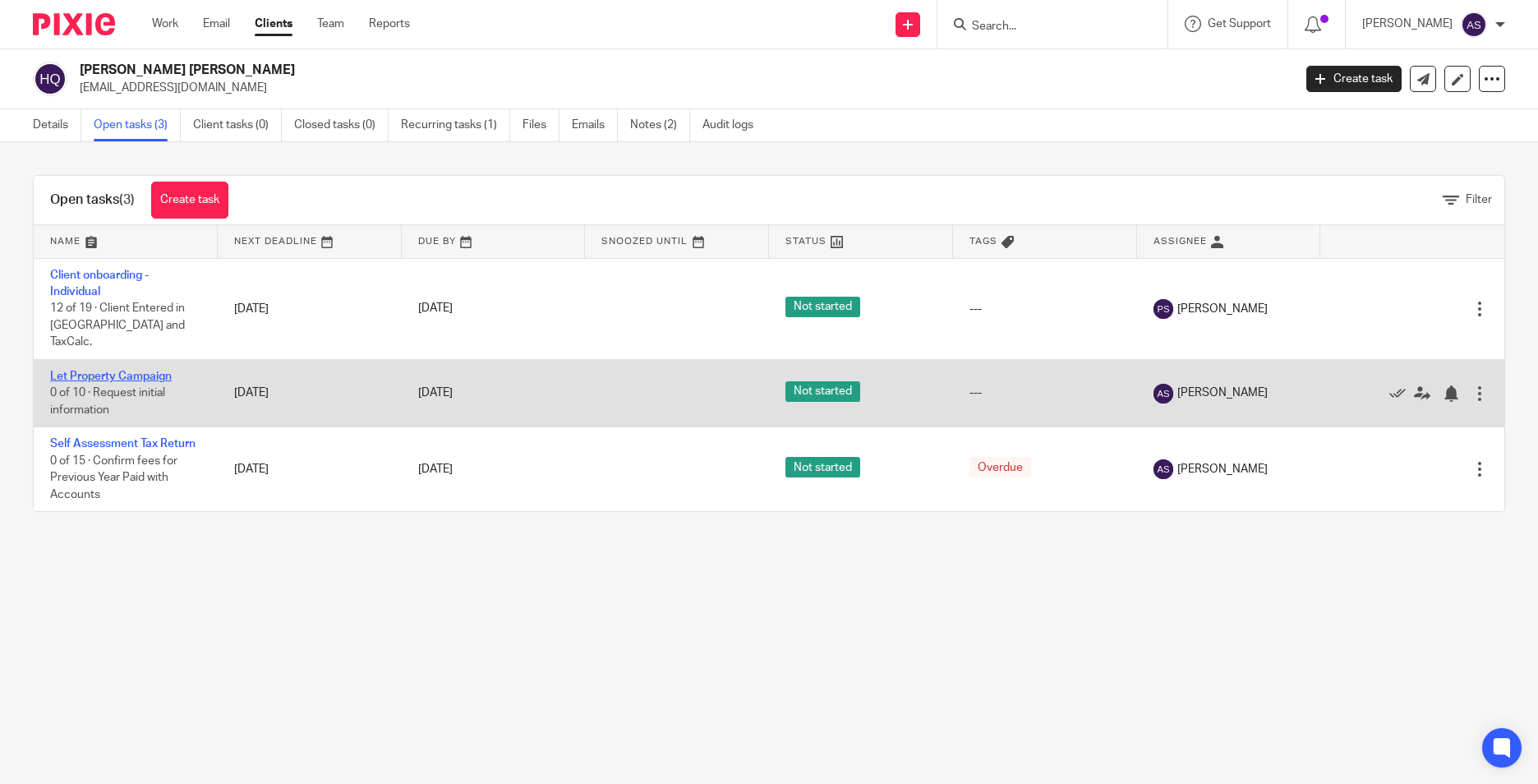
click at [130, 371] on link "Let Property Campaign" at bounding box center [111, 376] width 122 height 11
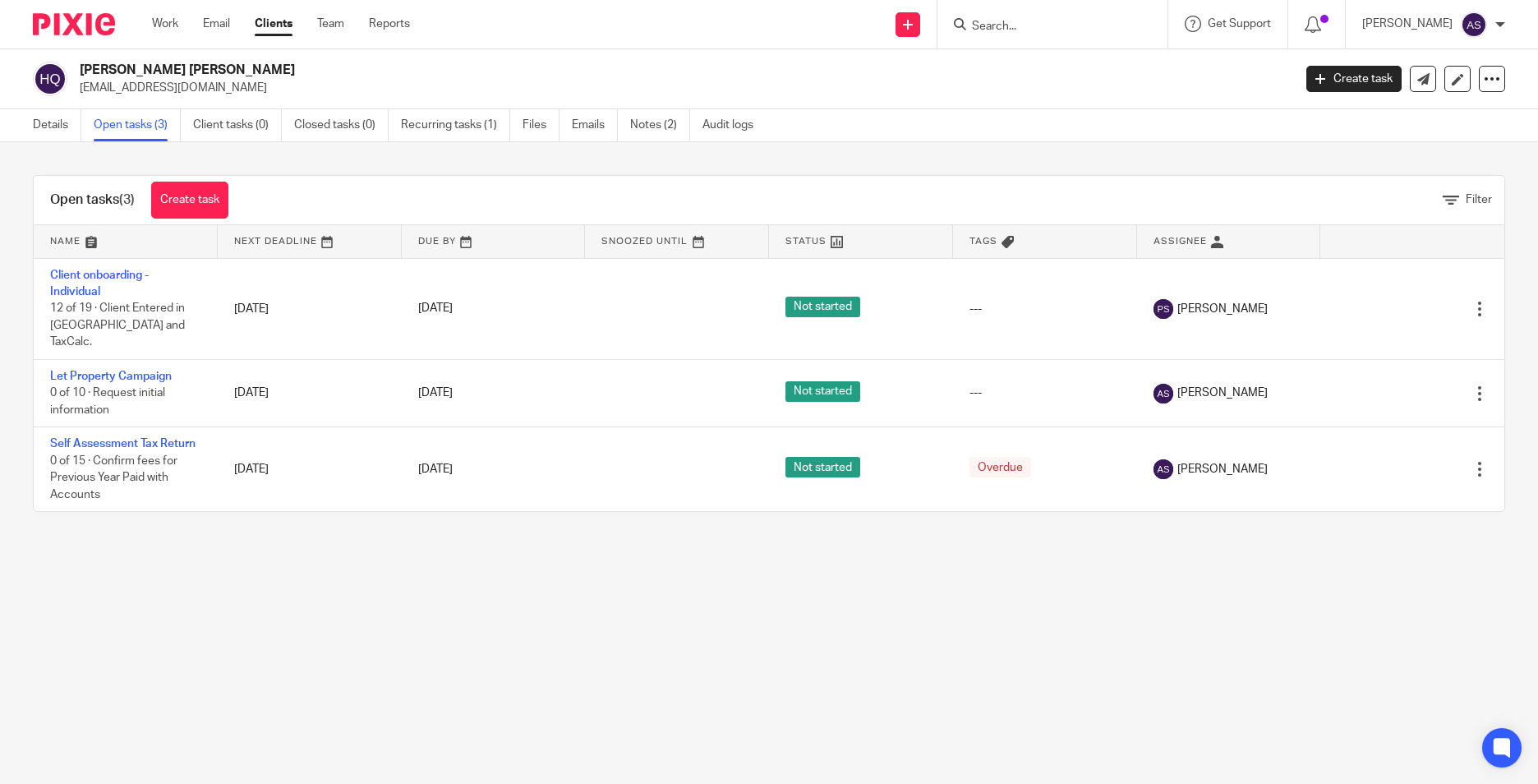
click at [1028, 35] on div at bounding box center [1052, 24] width 230 height 49
click at [1034, 31] on input "Search" at bounding box center [1043, 28] width 148 height 15
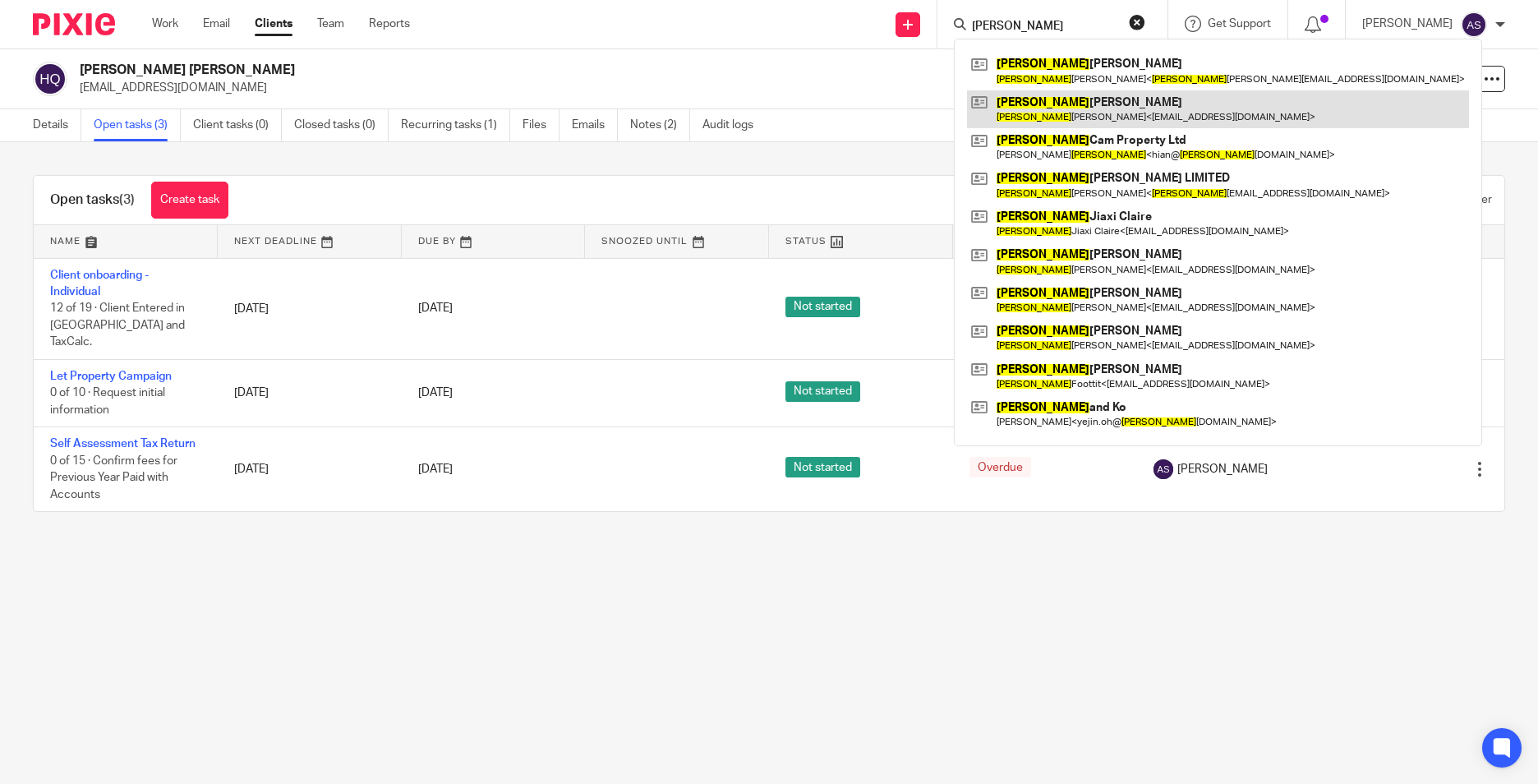
type input "lee"
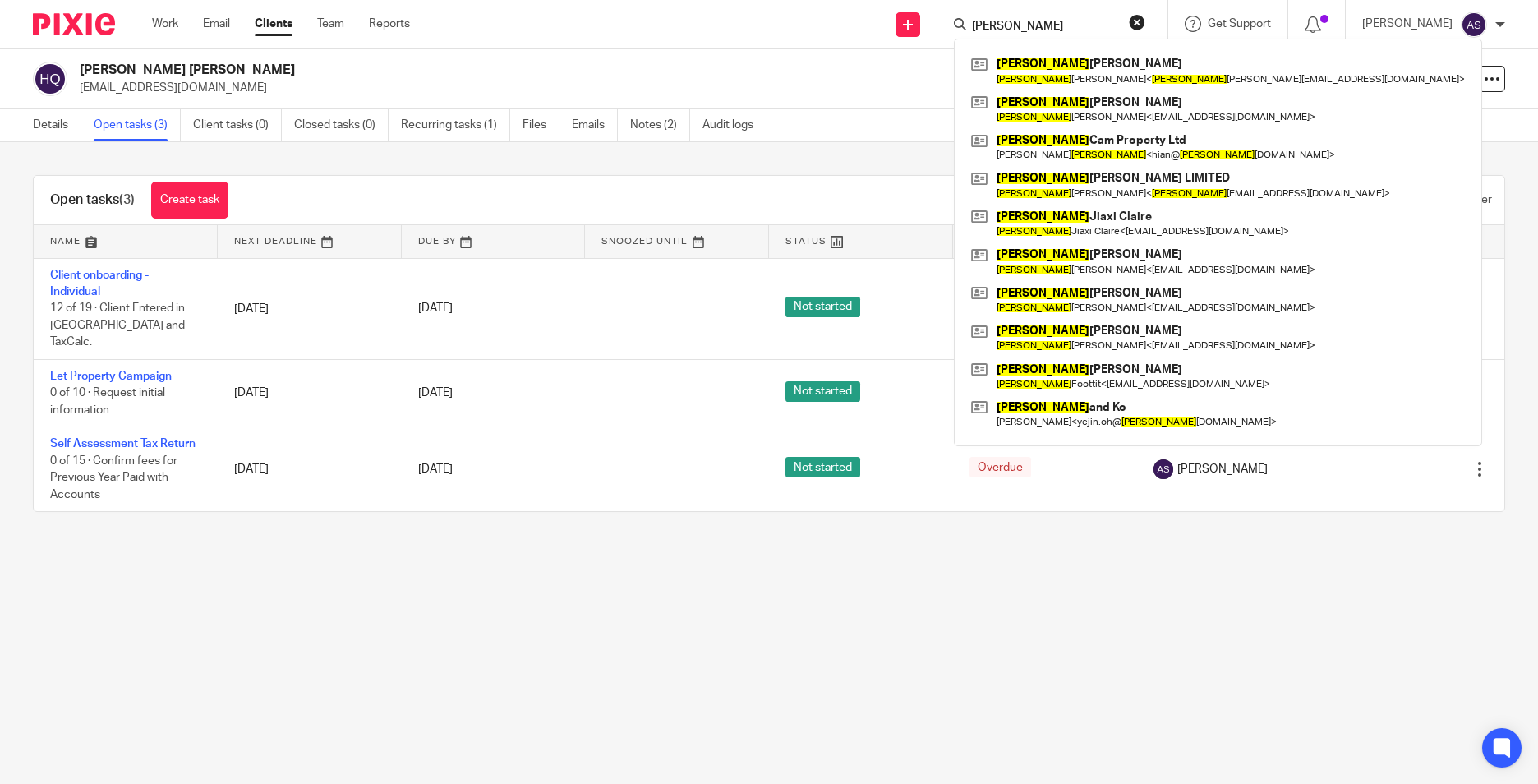
click at [62, 27] on img at bounding box center [73, 24] width 82 height 22
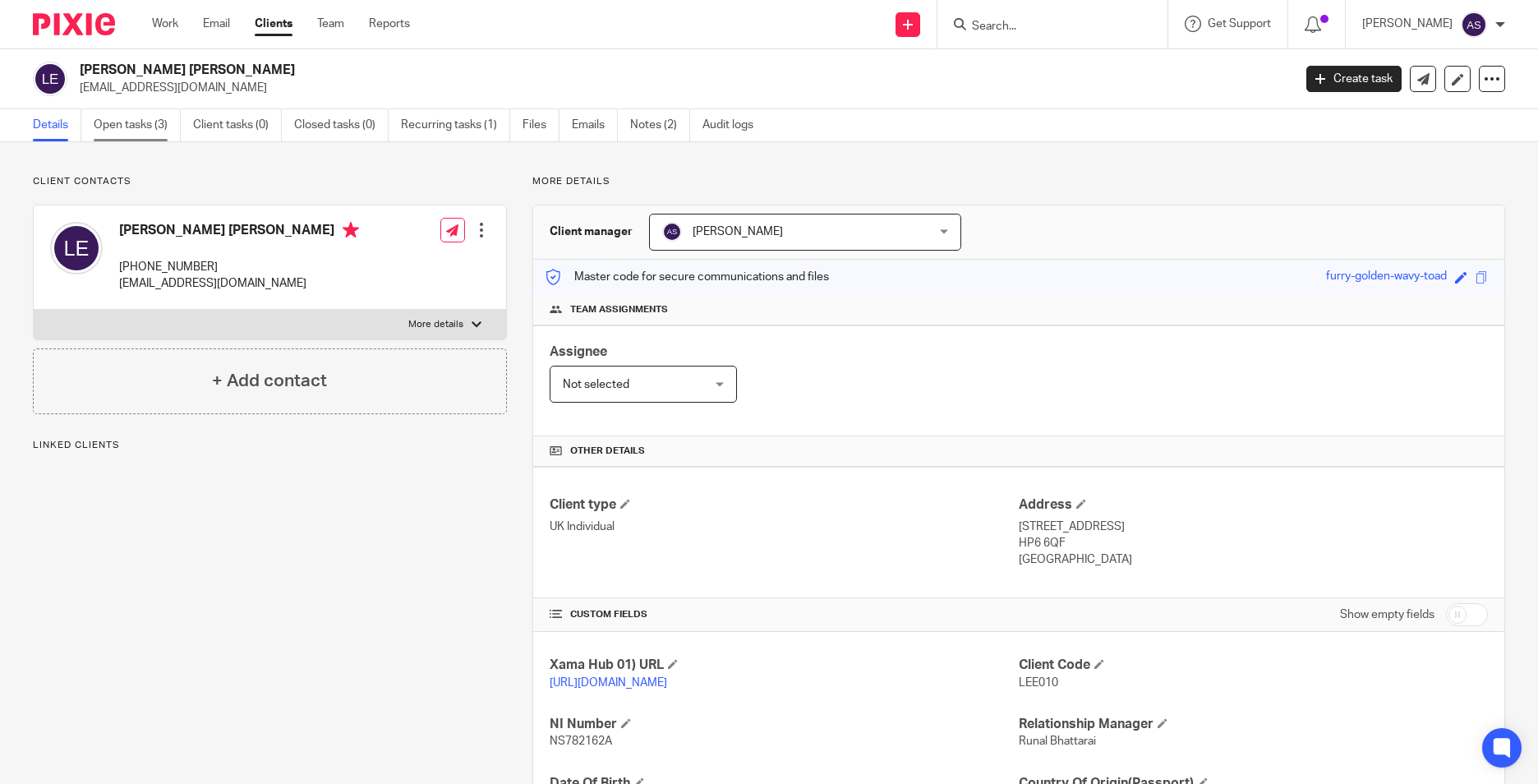
click at [163, 133] on link "Open tasks (3)" at bounding box center [136, 126] width 87 height 32
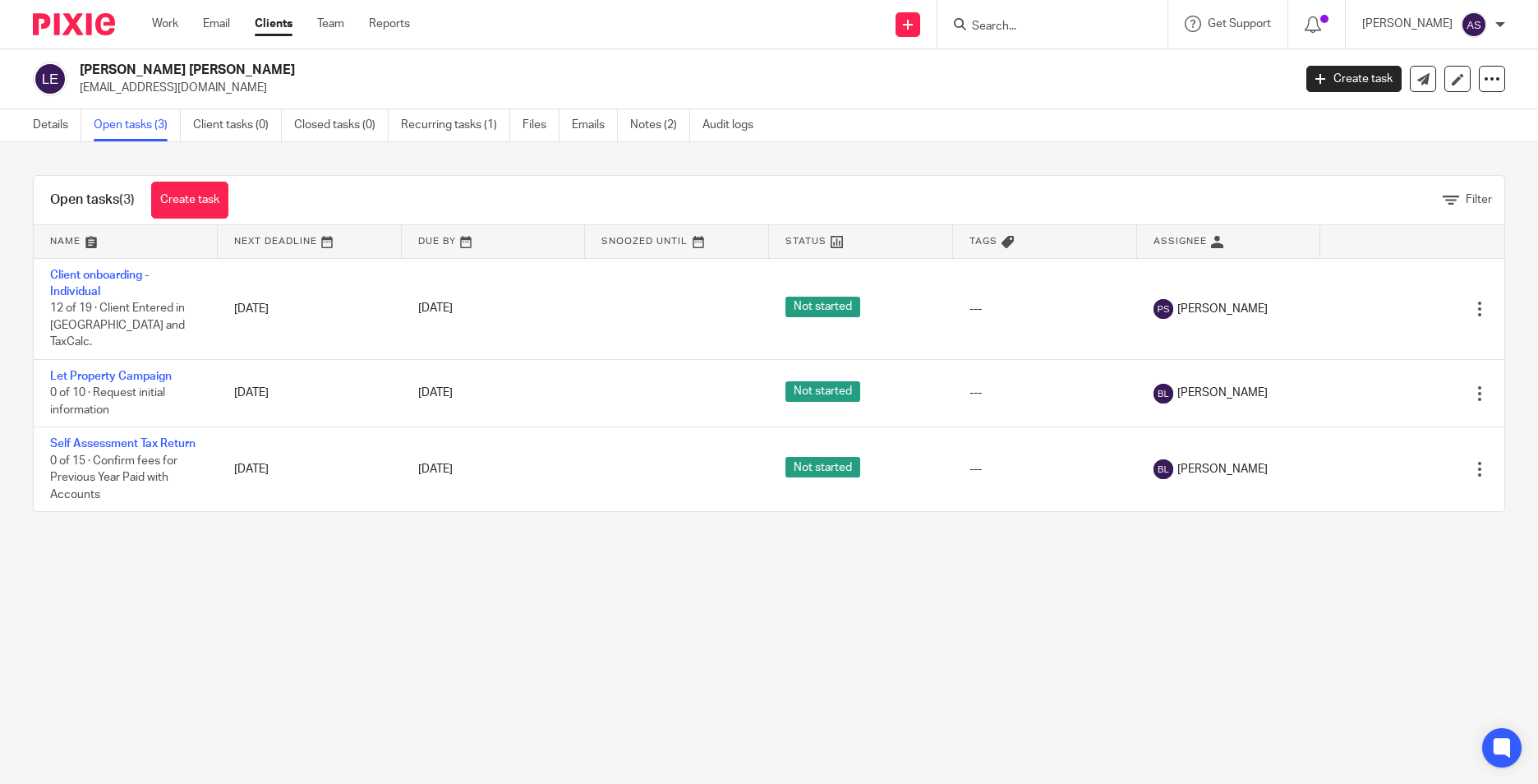
click at [72, 30] on img at bounding box center [73, 24] width 82 height 22
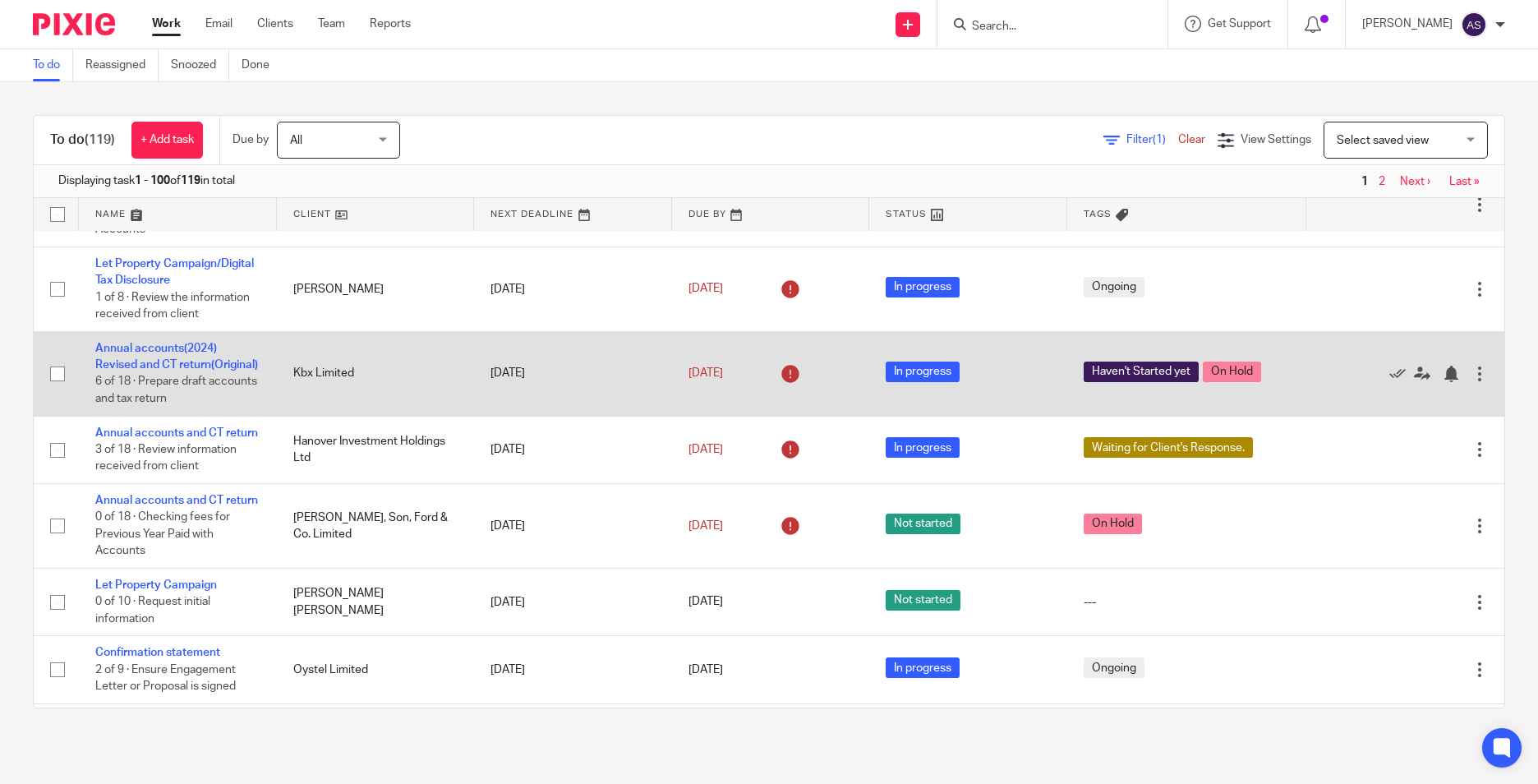
scroll to position [575, 0]
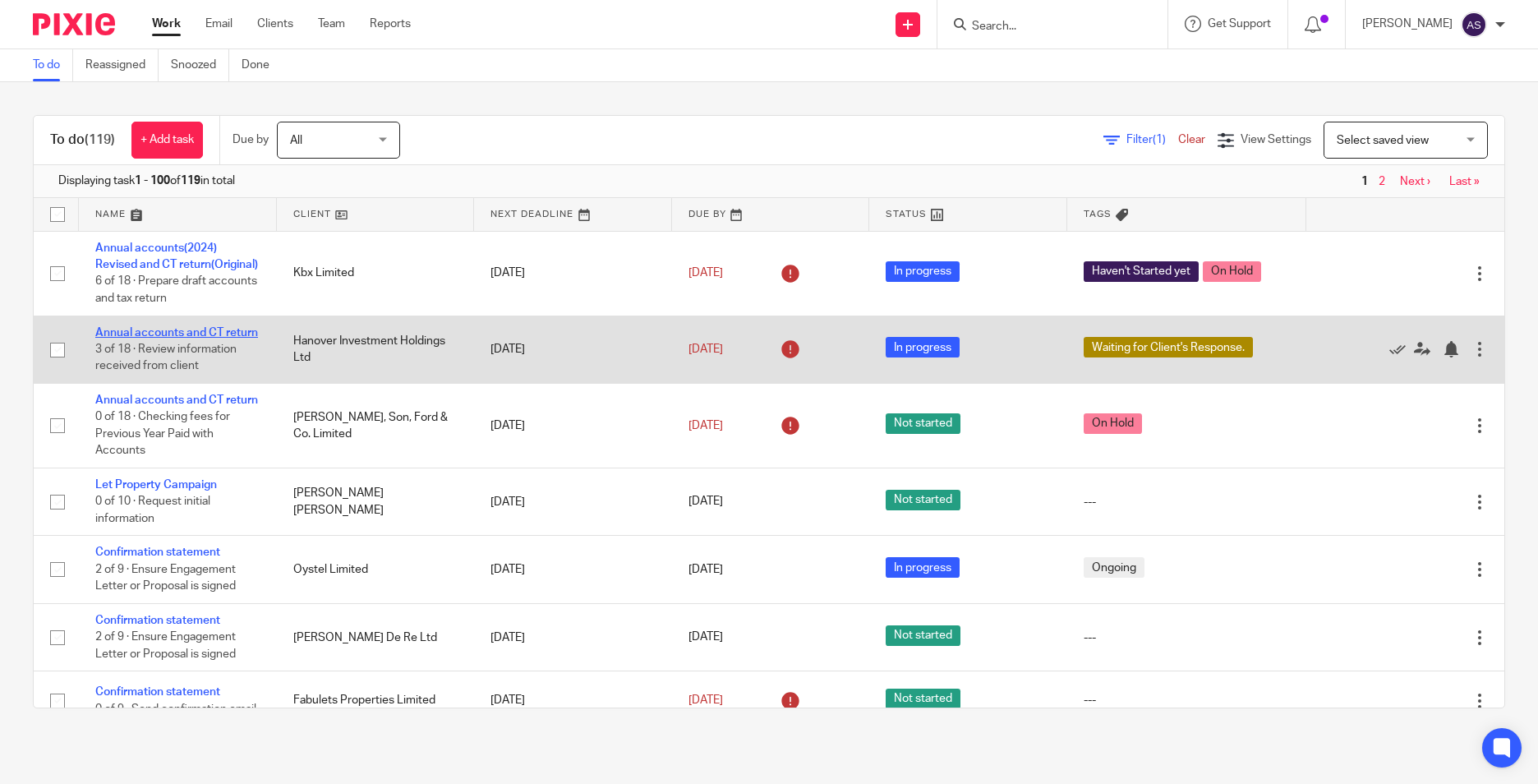
drag, startPoint x: 134, startPoint y: 438, endPoint x: 95, endPoint y: 431, distance: 39.6
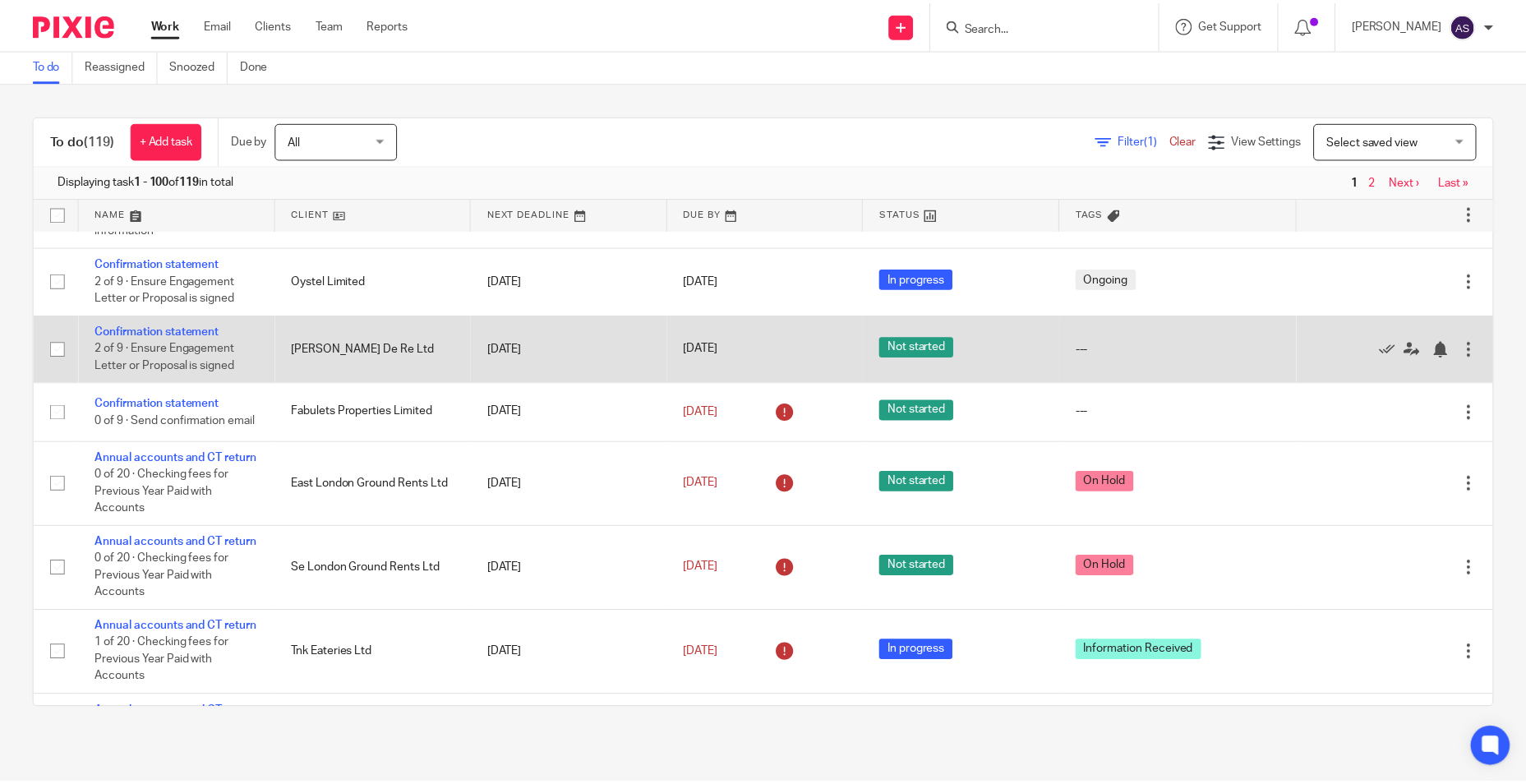
scroll to position [821, 0]
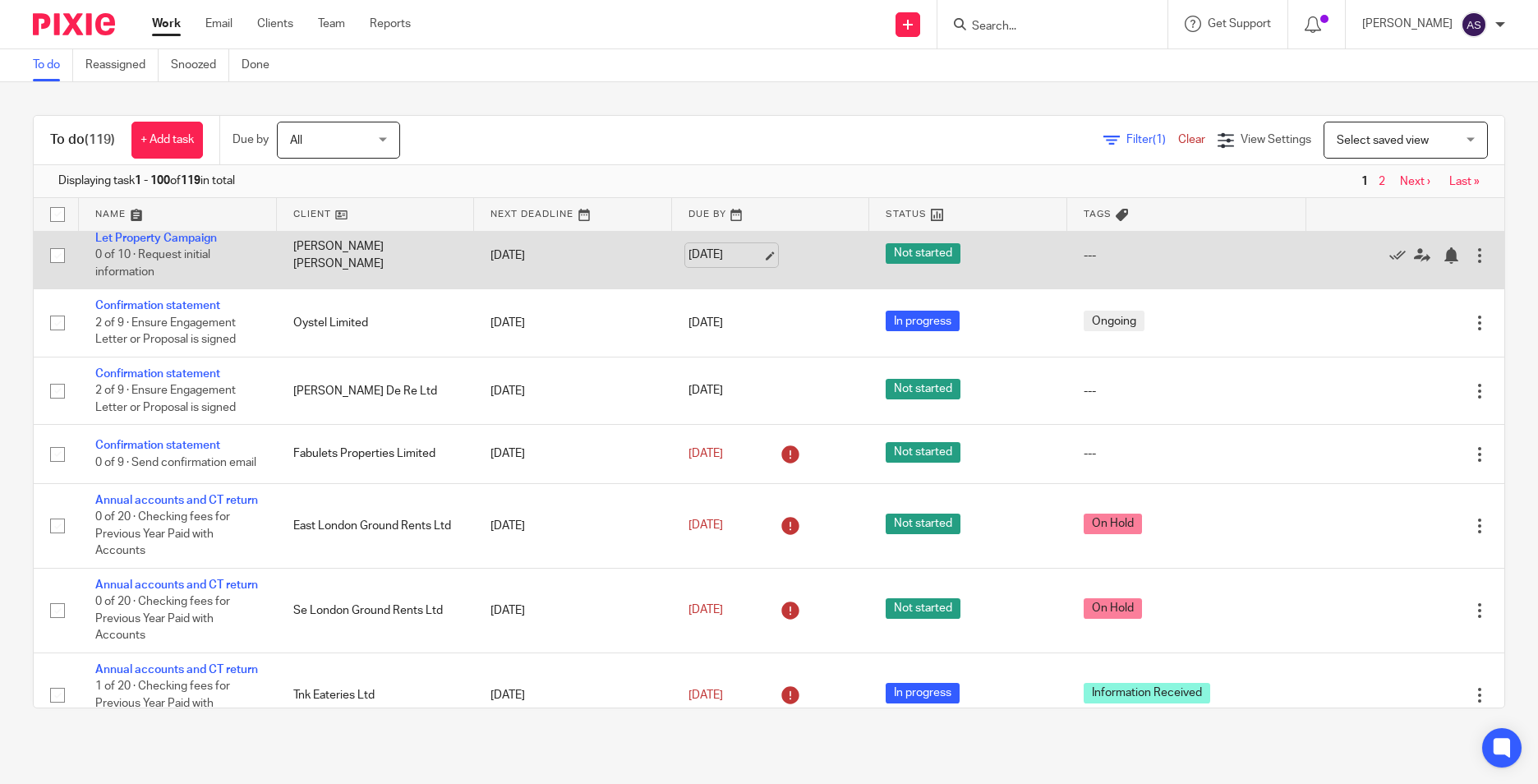
click at [747, 264] on link "30 Sep 2025" at bounding box center [726, 255] width 74 height 17
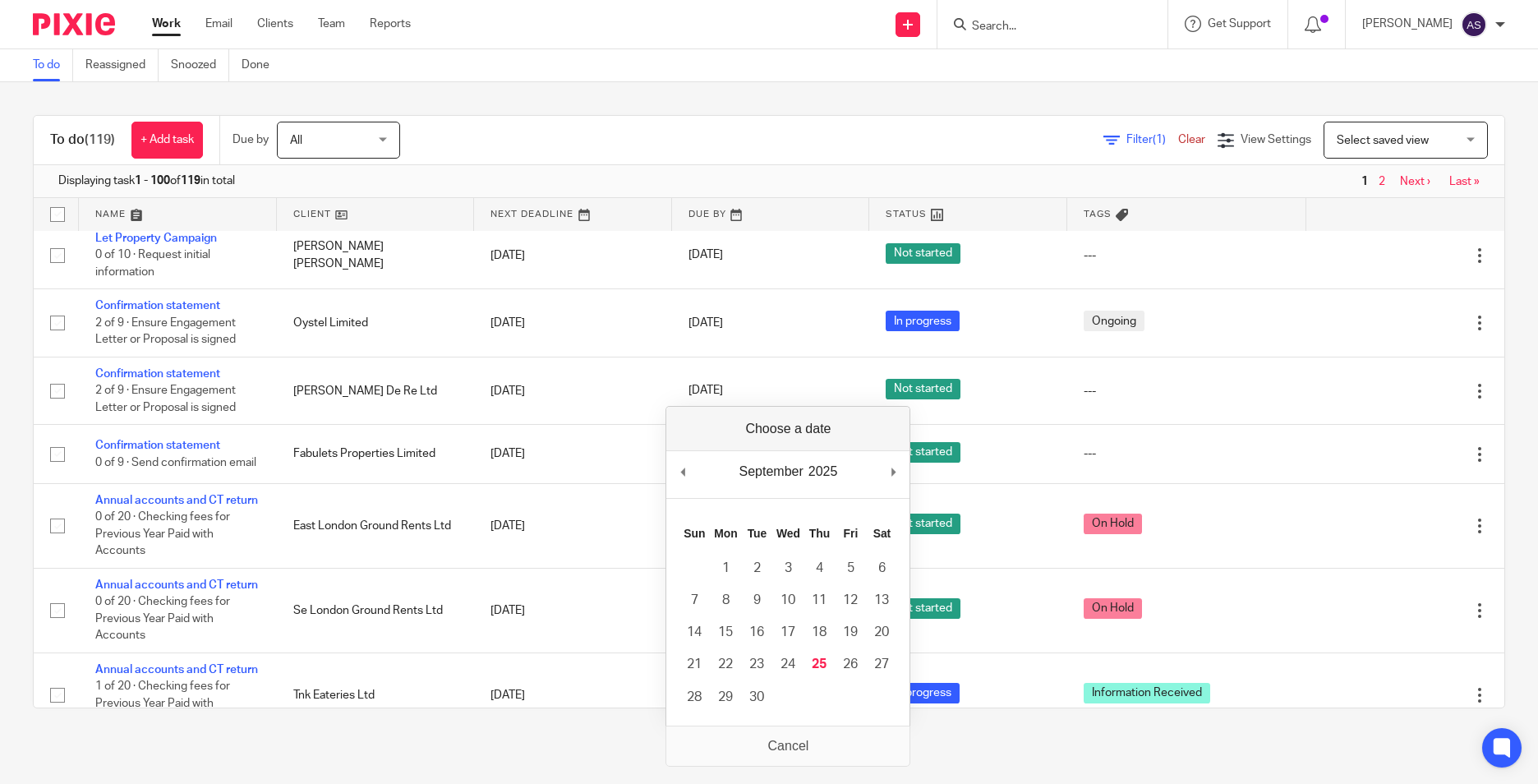
click at [887, 470] on div "September January February March April May June July August September October N…" at bounding box center [787, 473] width 243 height 47
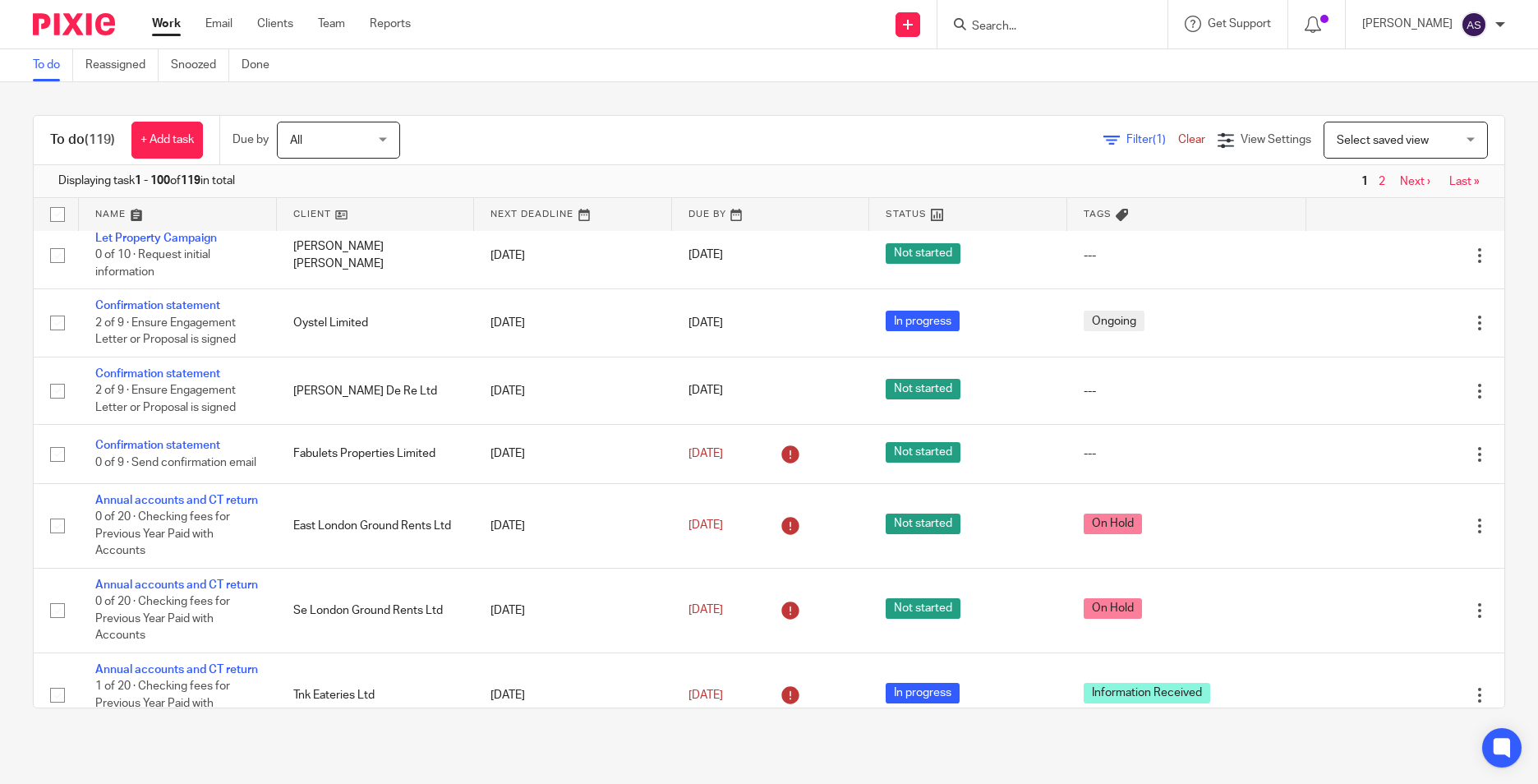
click at [1018, 28] on input "Search" at bounding box center [1043, 28] width 148 height 15
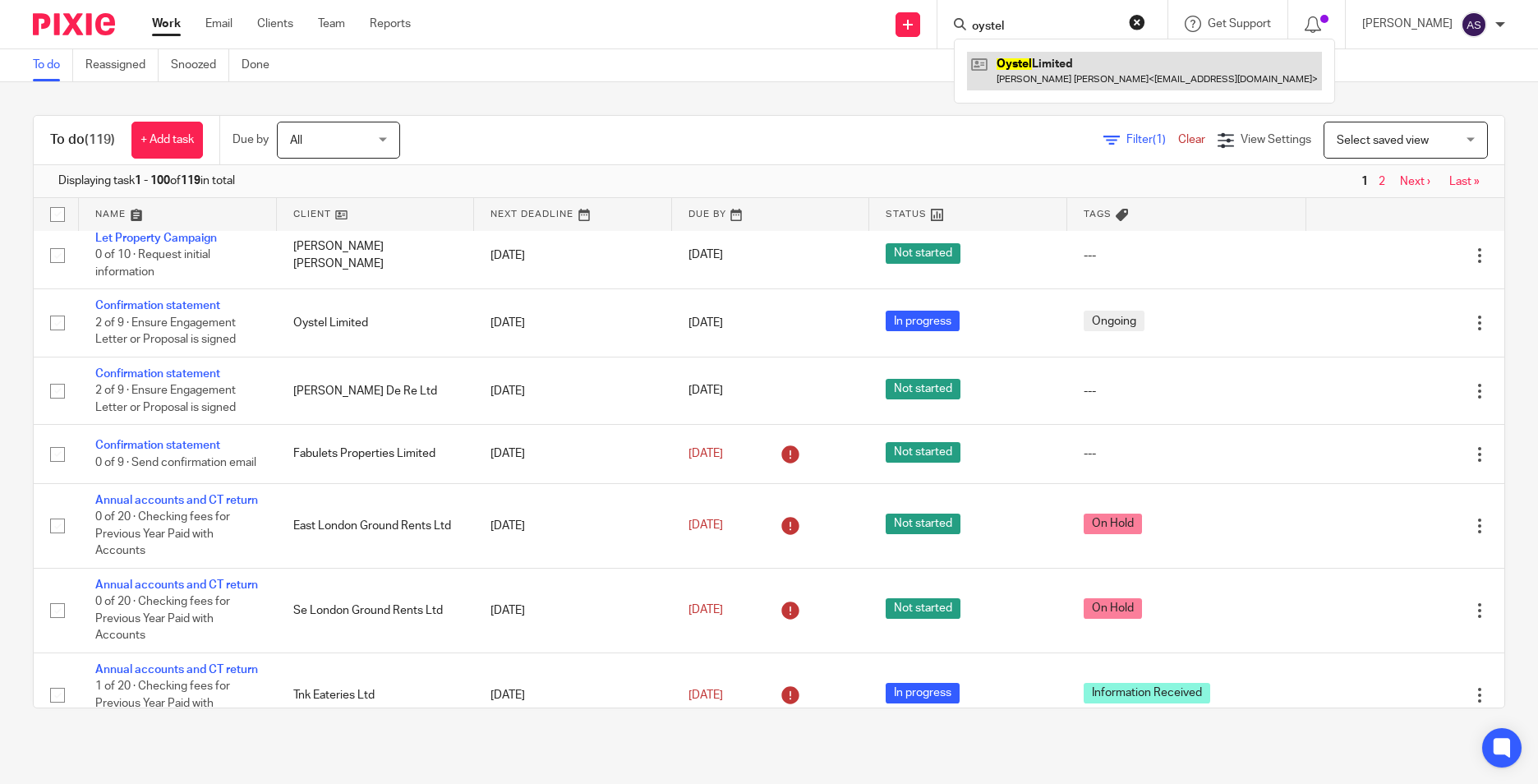
type input "oystel"
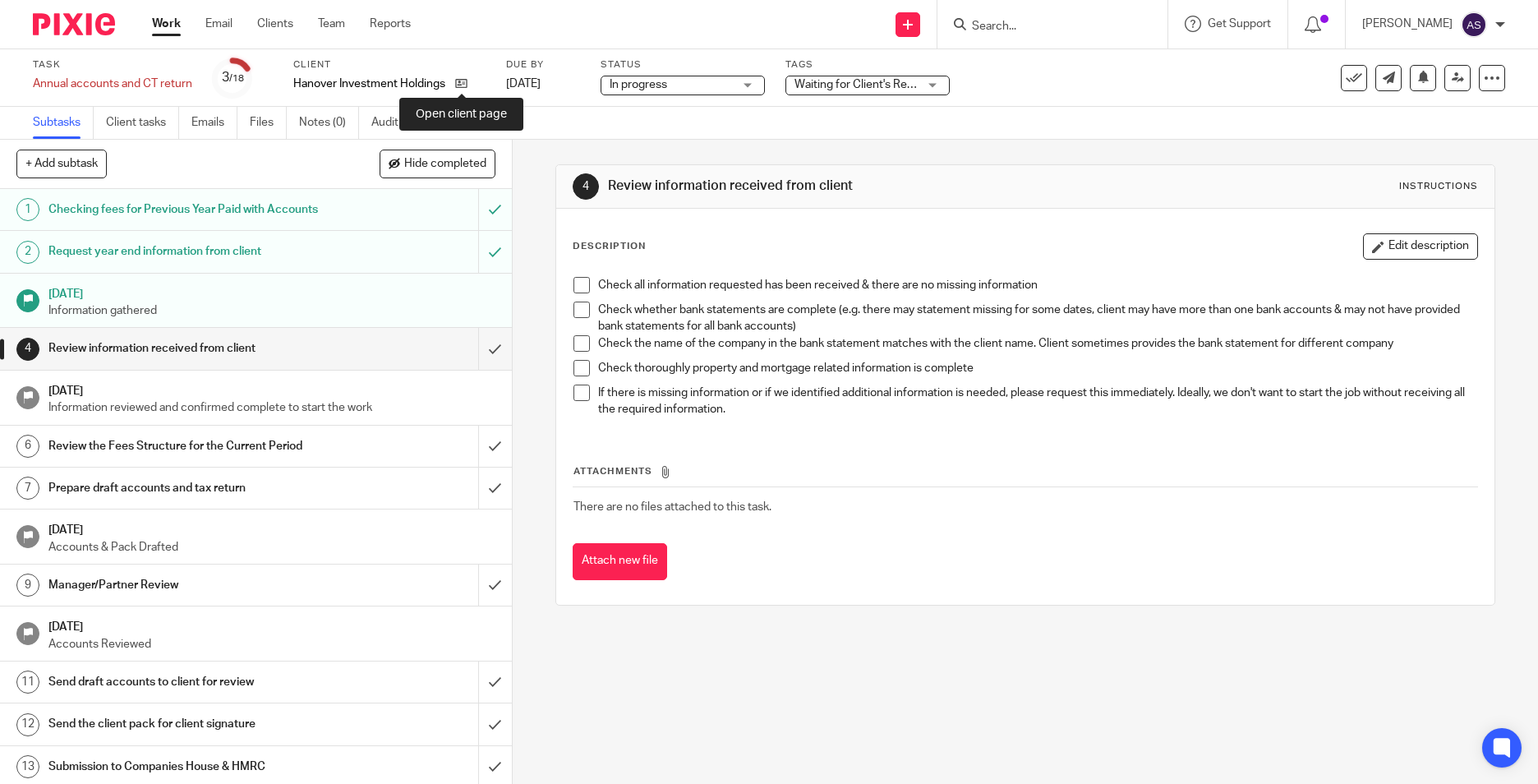
drag, startPoint x: 456, startPoint y: 87, endPoint x: 445, endPoint y: 92, distance: 12.1
click at [456, 87] on icon at bounding box center [461, 83] width 12 height 12
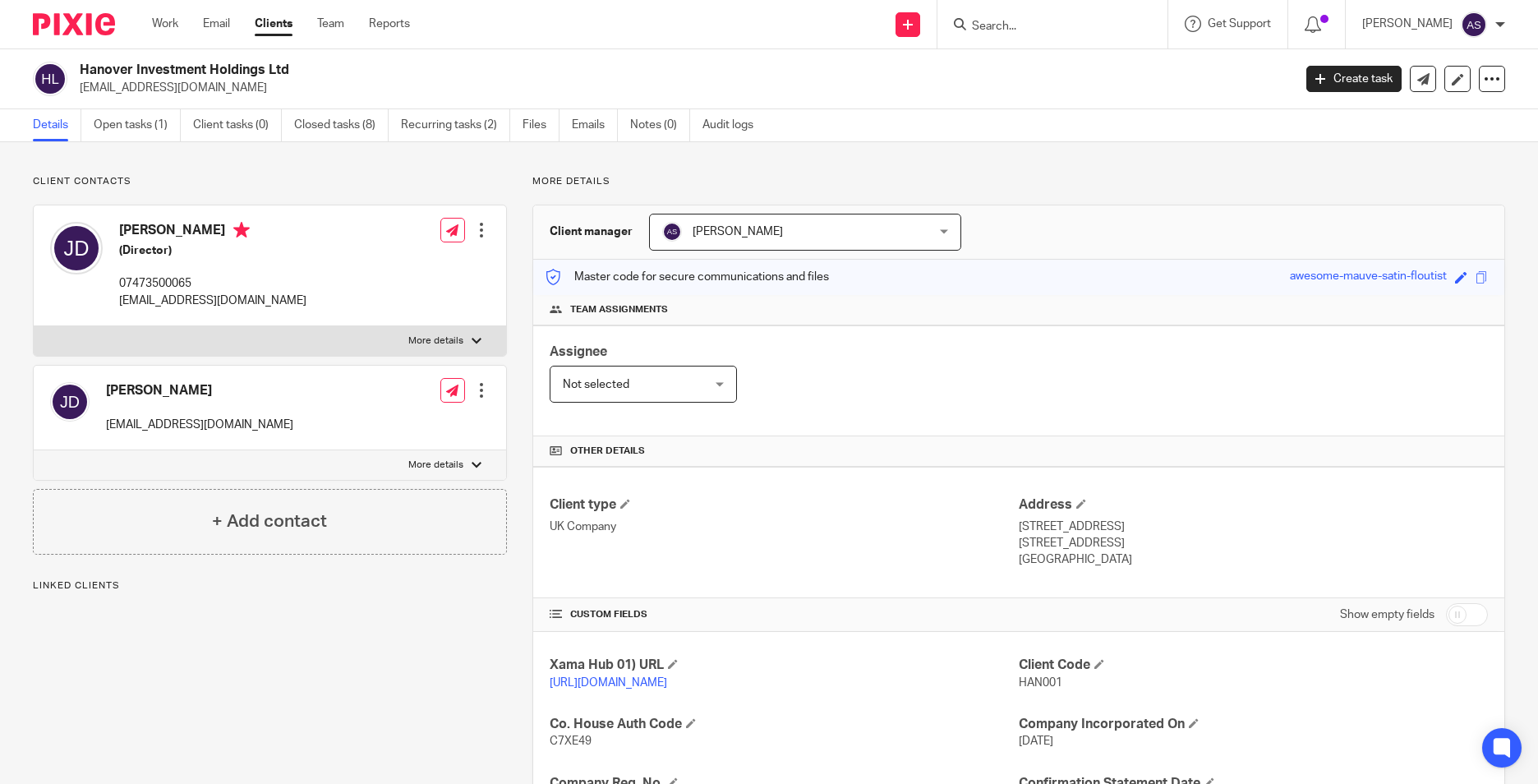
scroll to position [329, 0]
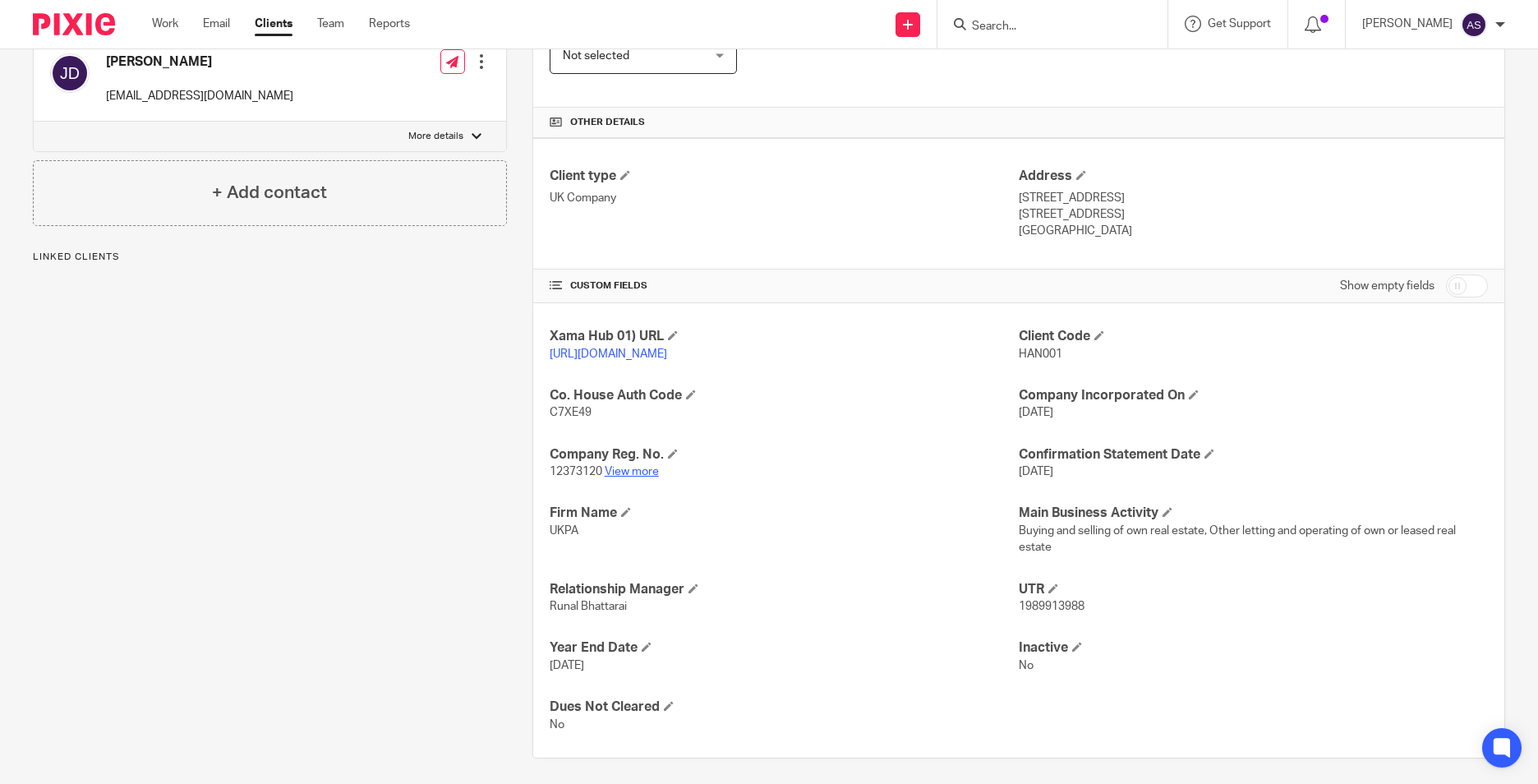
click at [620, 477] on link "View more" at bounding box center [632, 472] width 54 height 11
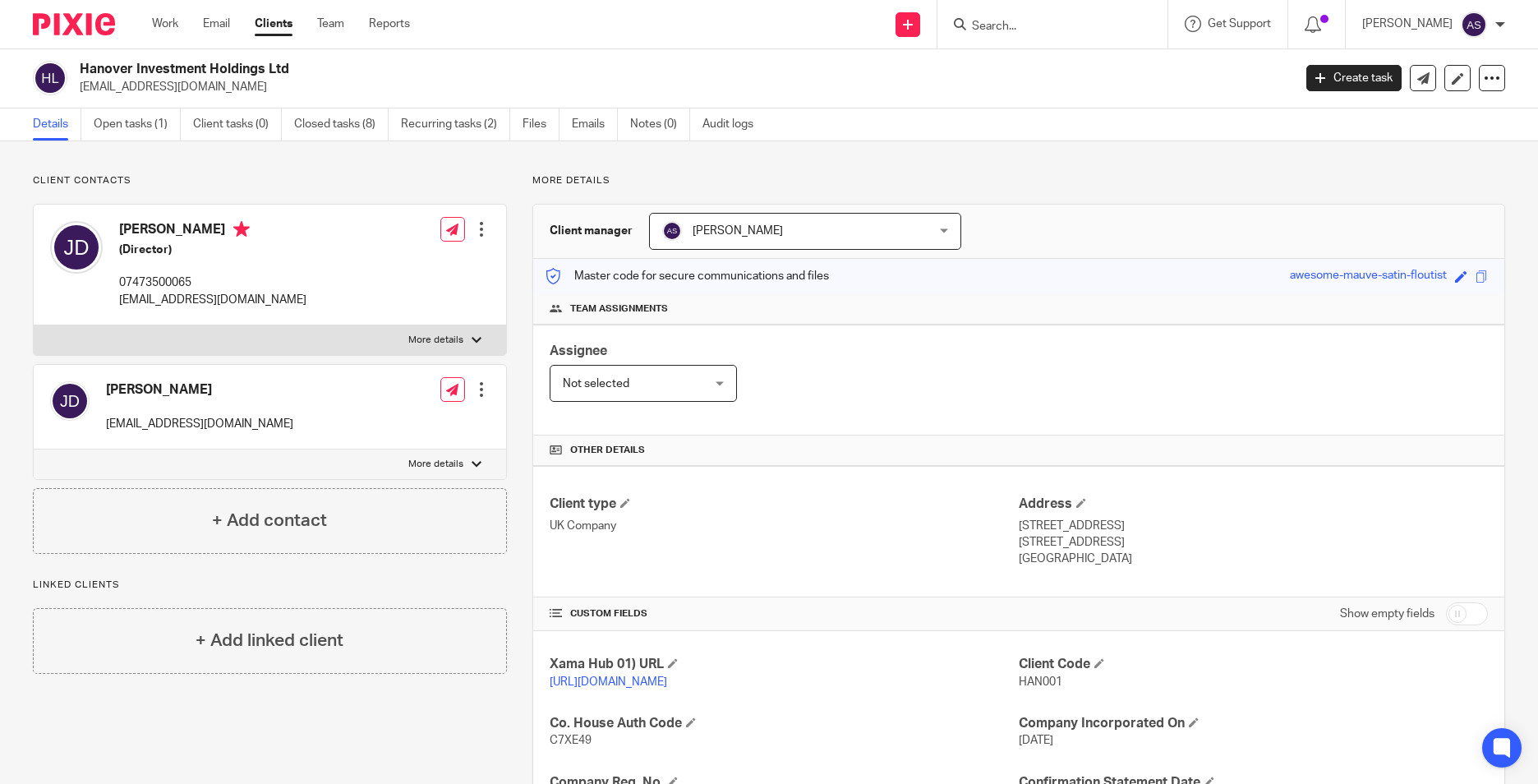
scroll to position [0, 0]
click at [134, 135] on link "Open tasks (1)" at bounding box center [136, 126] width 87 height 32
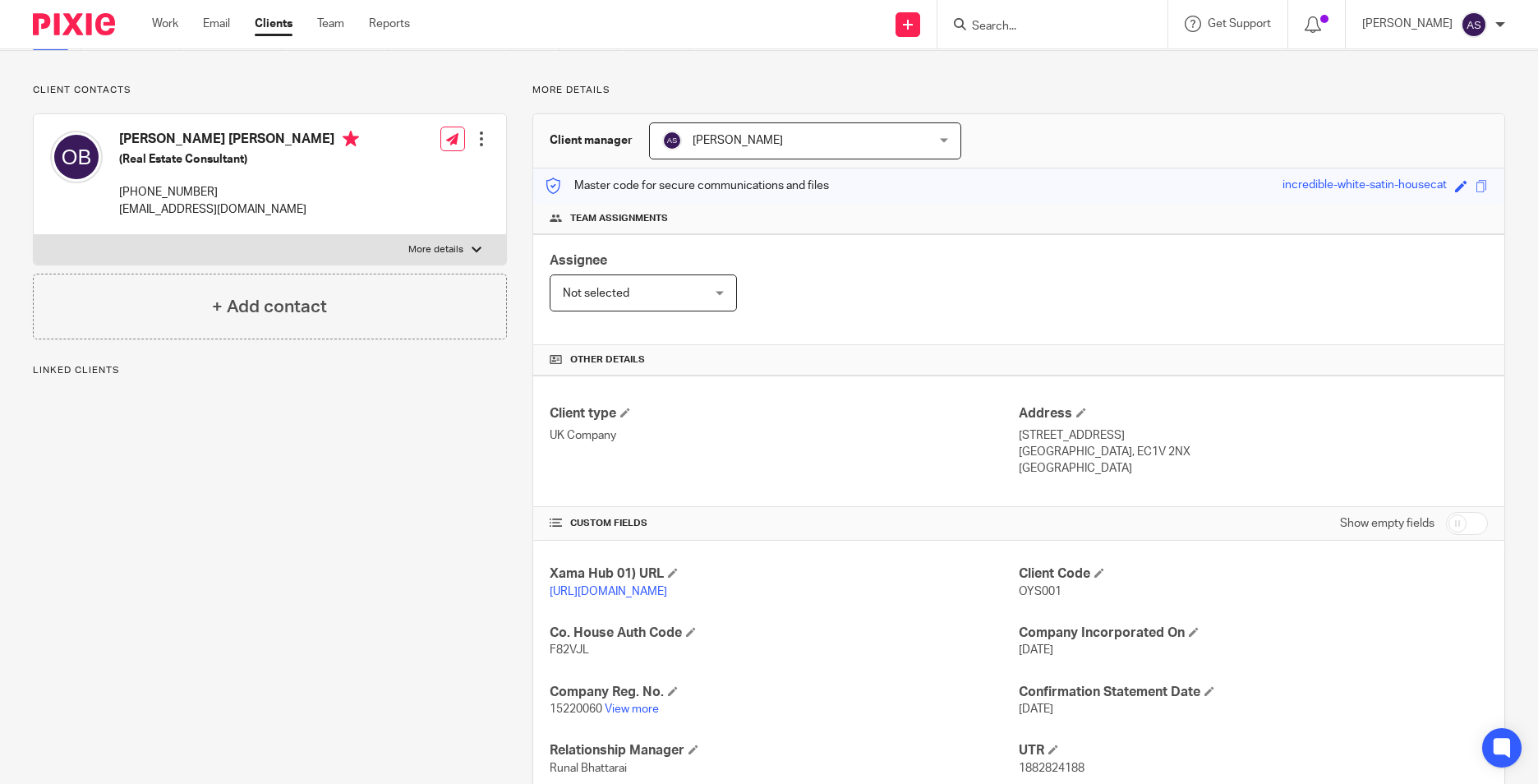
scroll to position [247, 0]
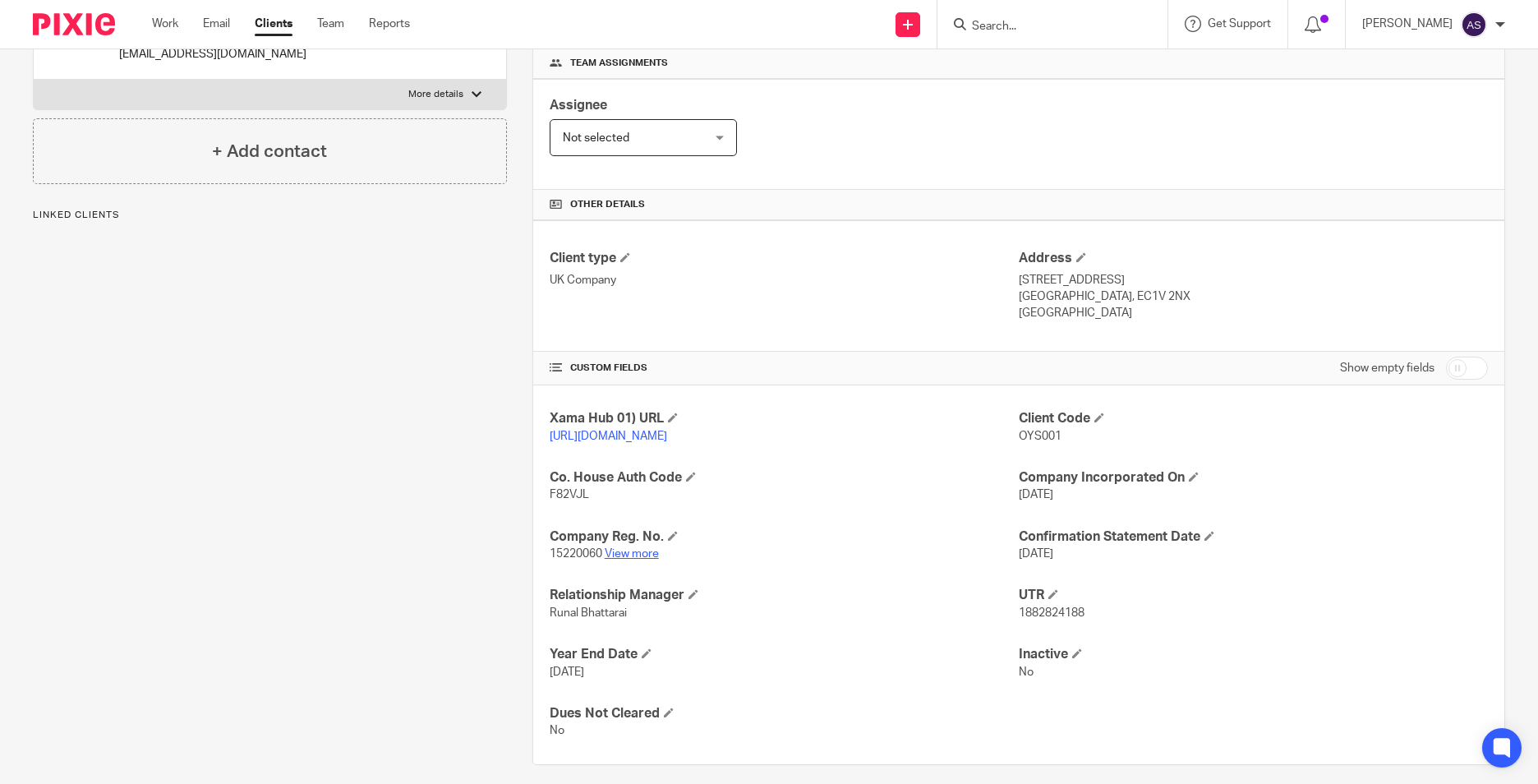
click at [622, 559] on link "View more" at bounding box center [632, 553] width 54 height 11
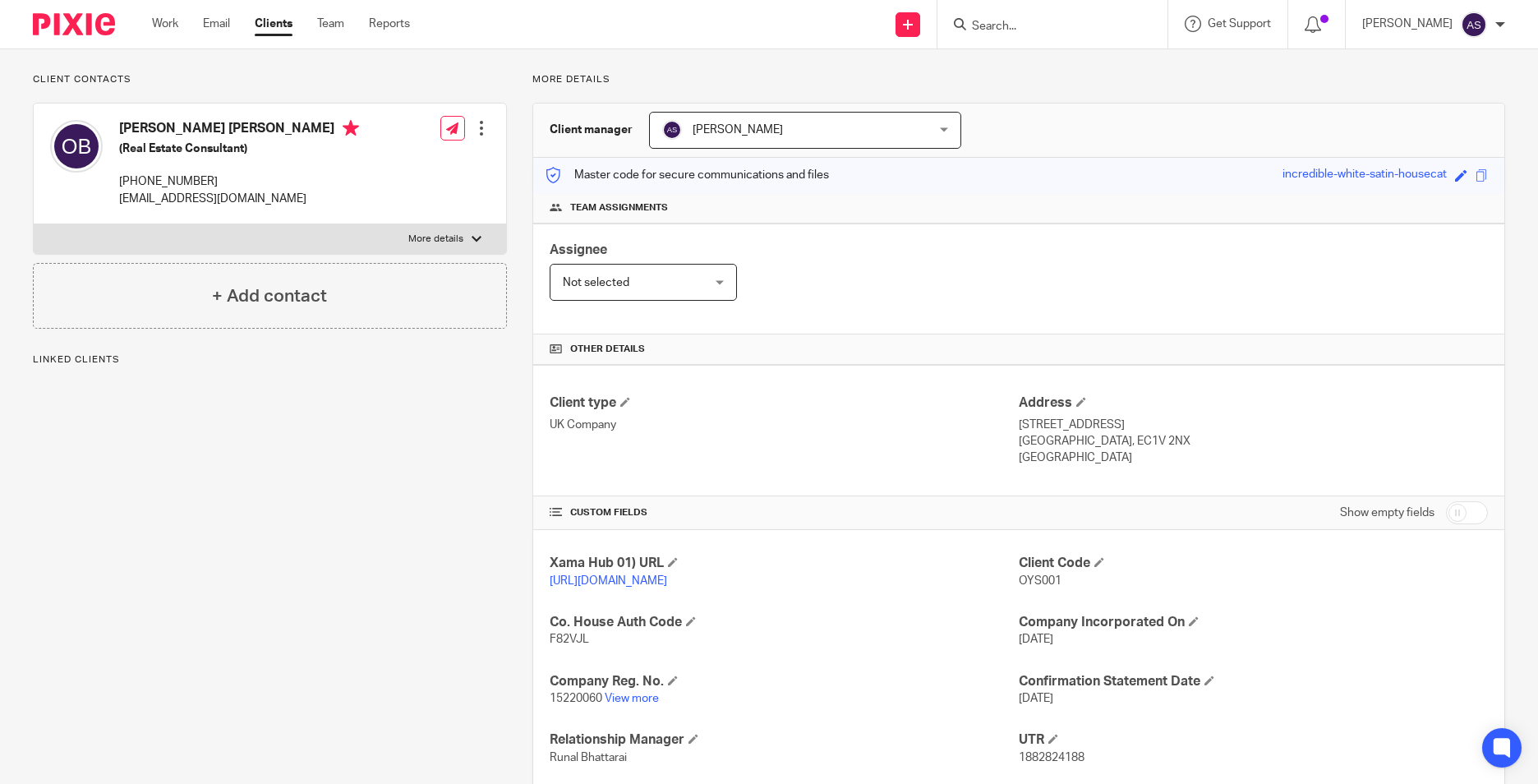
scroll to position [0, 0]
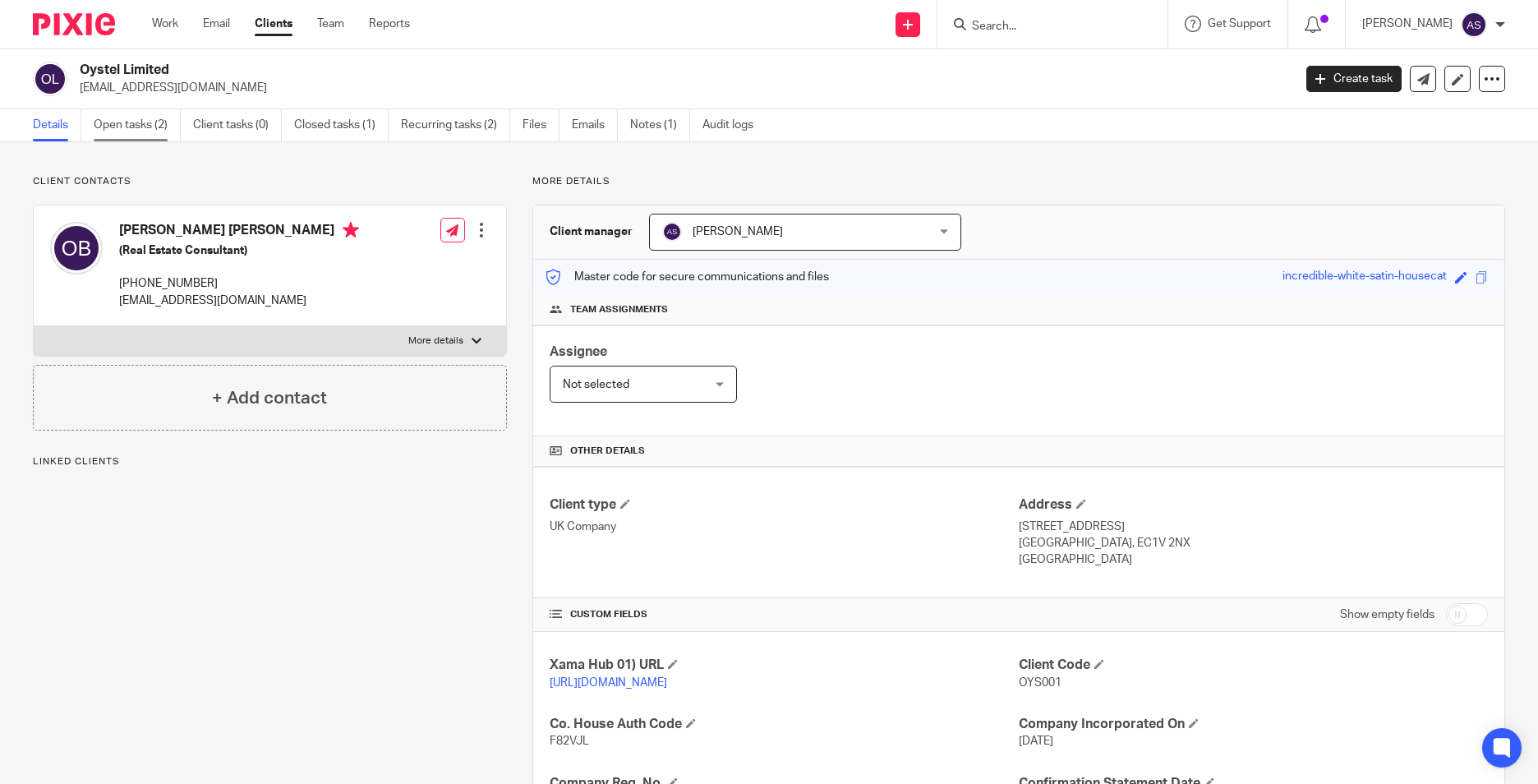
drag, startPoint x: 143, startPoint y: 124, endPoint x: 167, endPoint y: 127, distance: 24.2
click at [143, 124] on link "Open tasks (2)" at bounding box center [136, 126] width 87 height 32
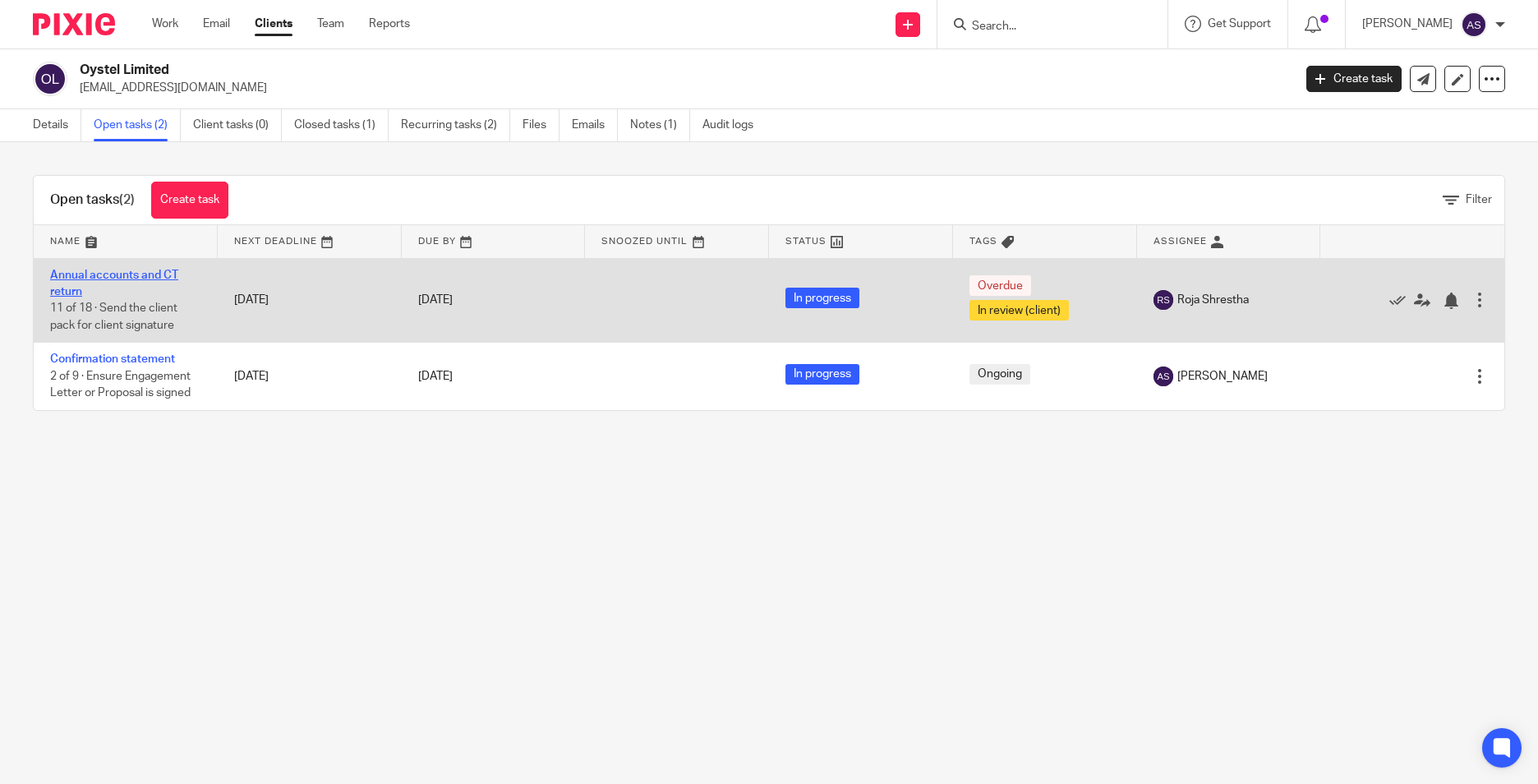
click at [140, 277] on link "Annual accounts and CT return" at bounding box center [114, 283] width 129 height 28
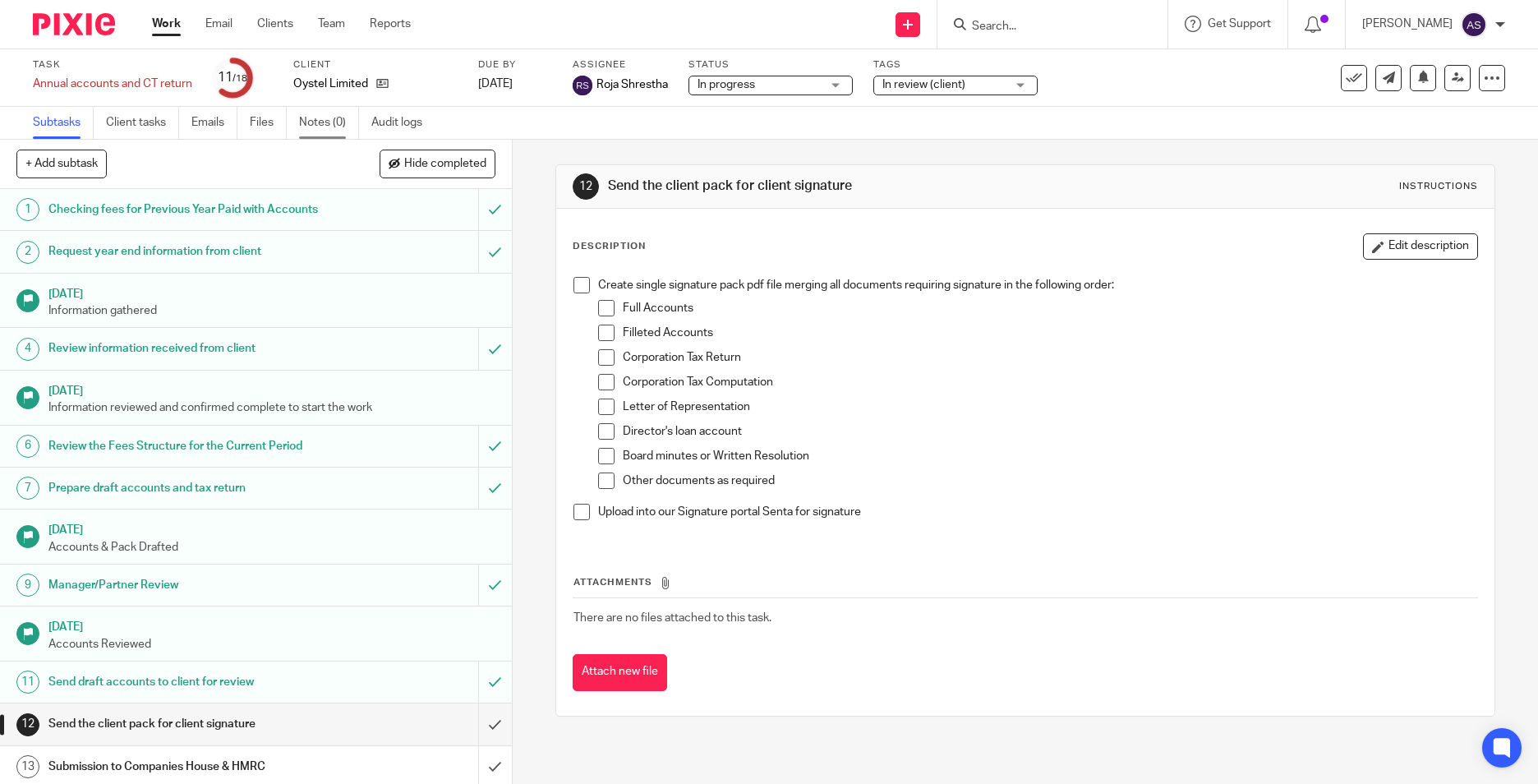
click at [337, 128] on link "Notes (0)" at bounding box center [329, 123] width 60 height 32
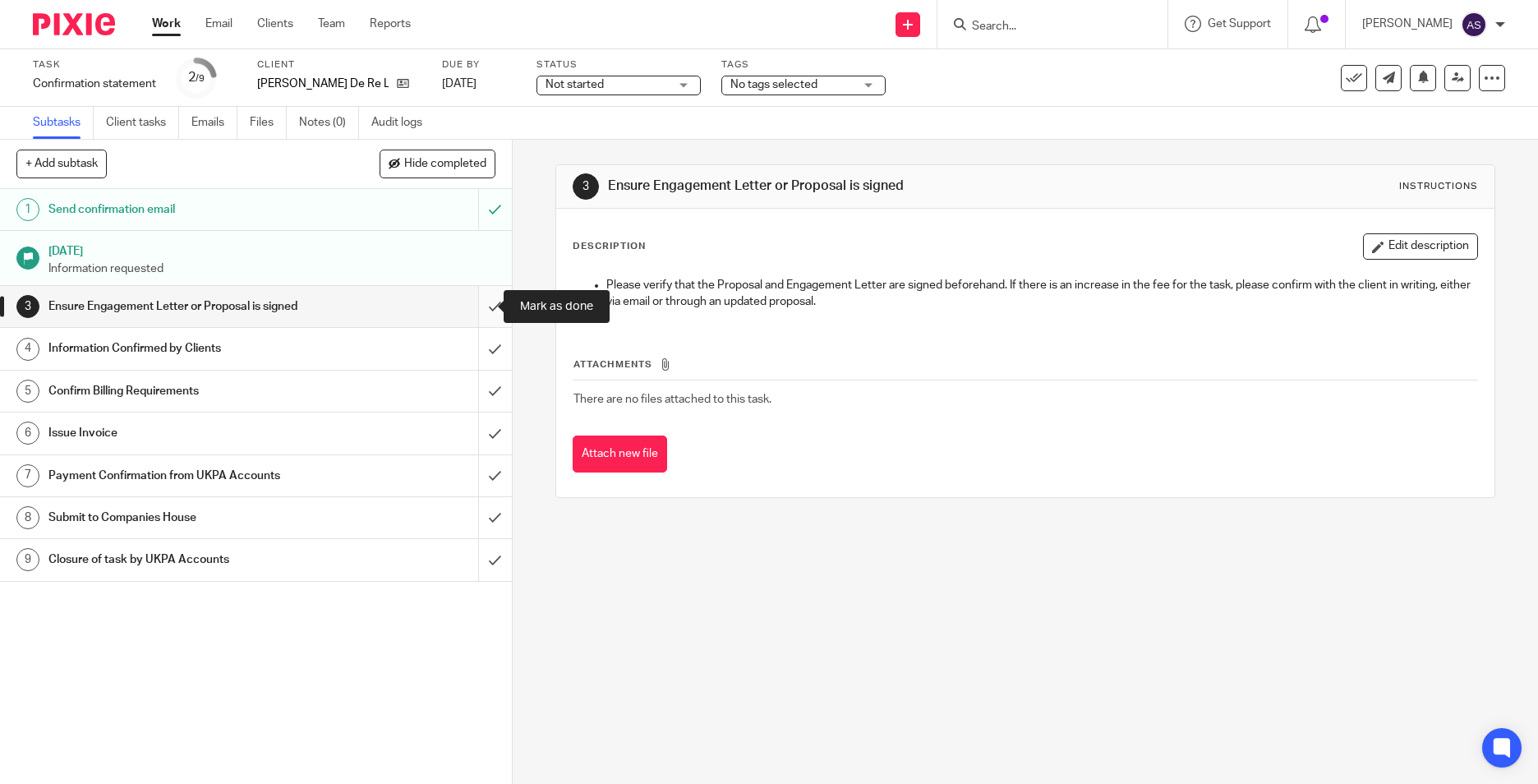
click at [480, 313] on input "submit" at bounding box center [255, 306] width 512 height 41
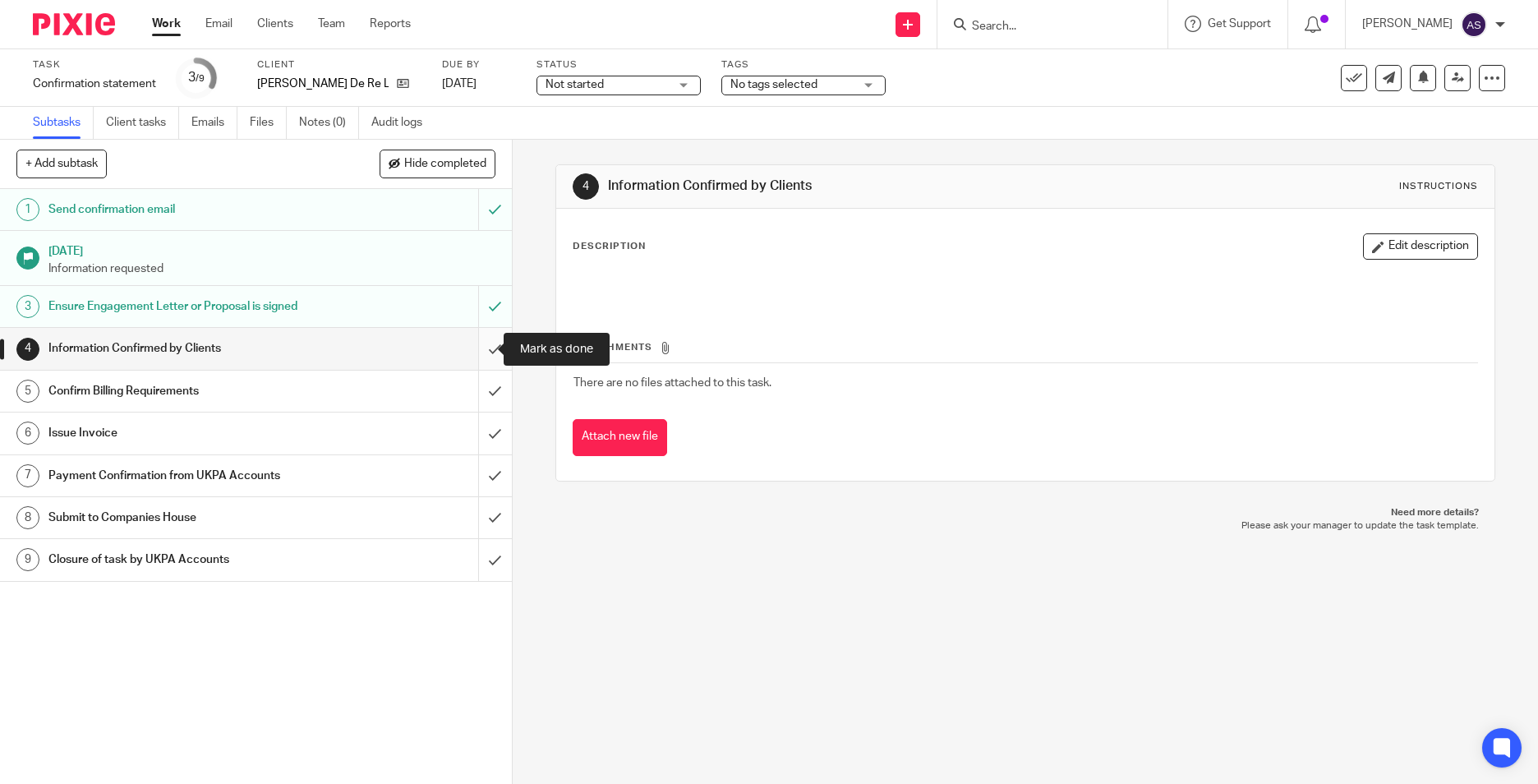
click at [476, 343] on input "submit" at bounding box center [255, 348] width 512 height 41
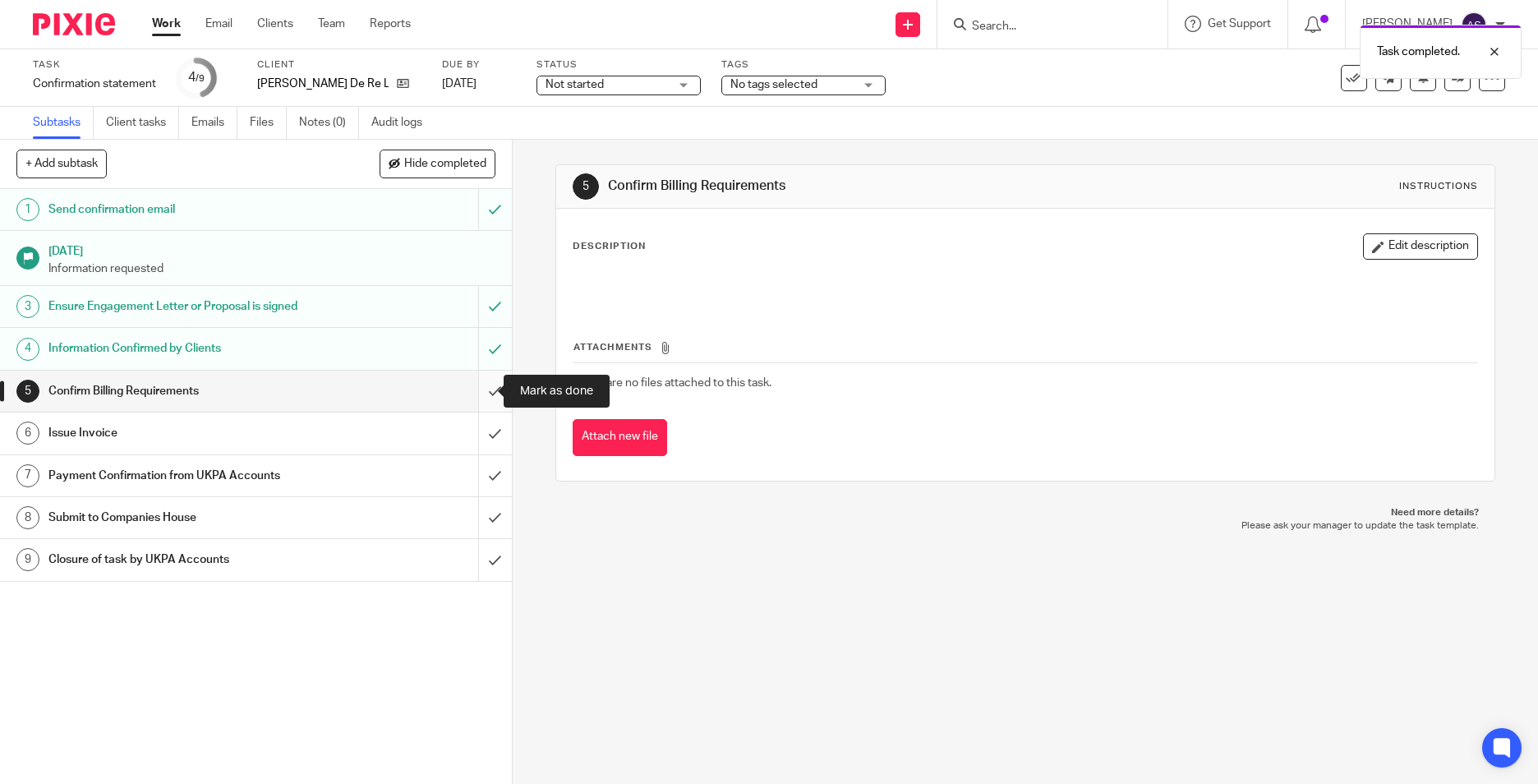
click at [489, 392] on input "submit" at bounding box center [255, 391] width 512 height 41
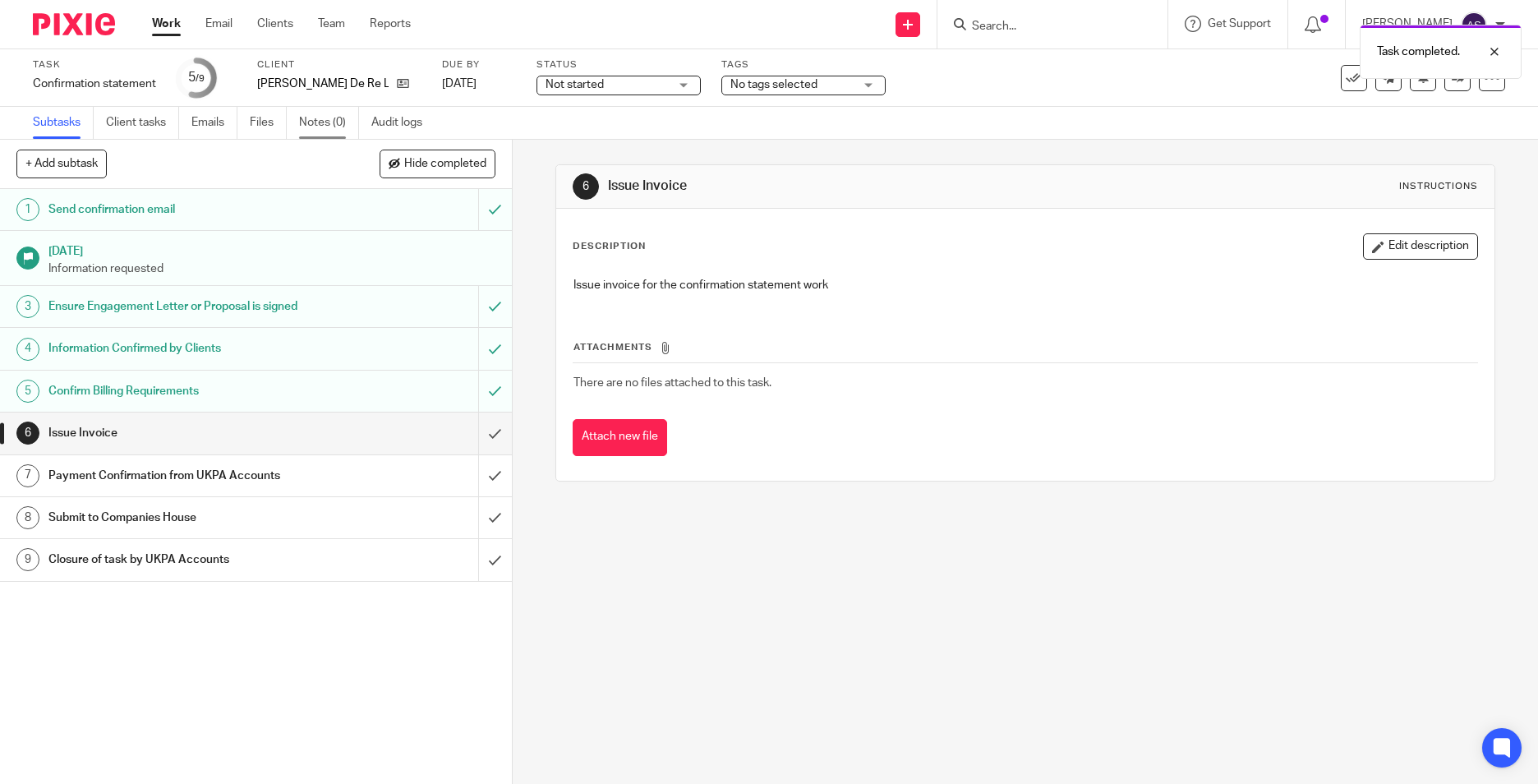
click at [314, 118] on link "Notes (0)" at bounding box center [329, 123] width 60 height 32
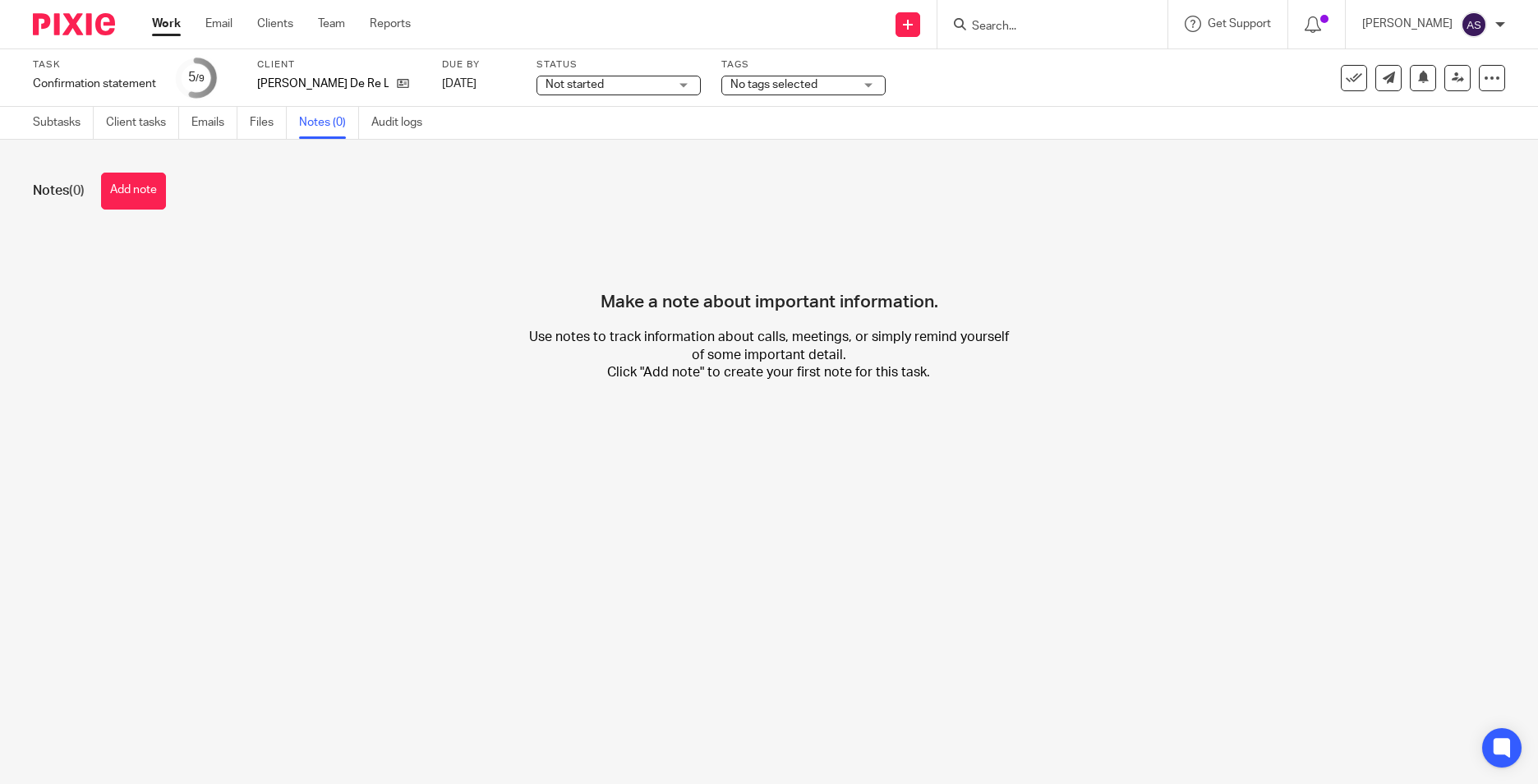
click at [127, 197] on button "Add note" at bounding box center [133, 191] width 65 height 37
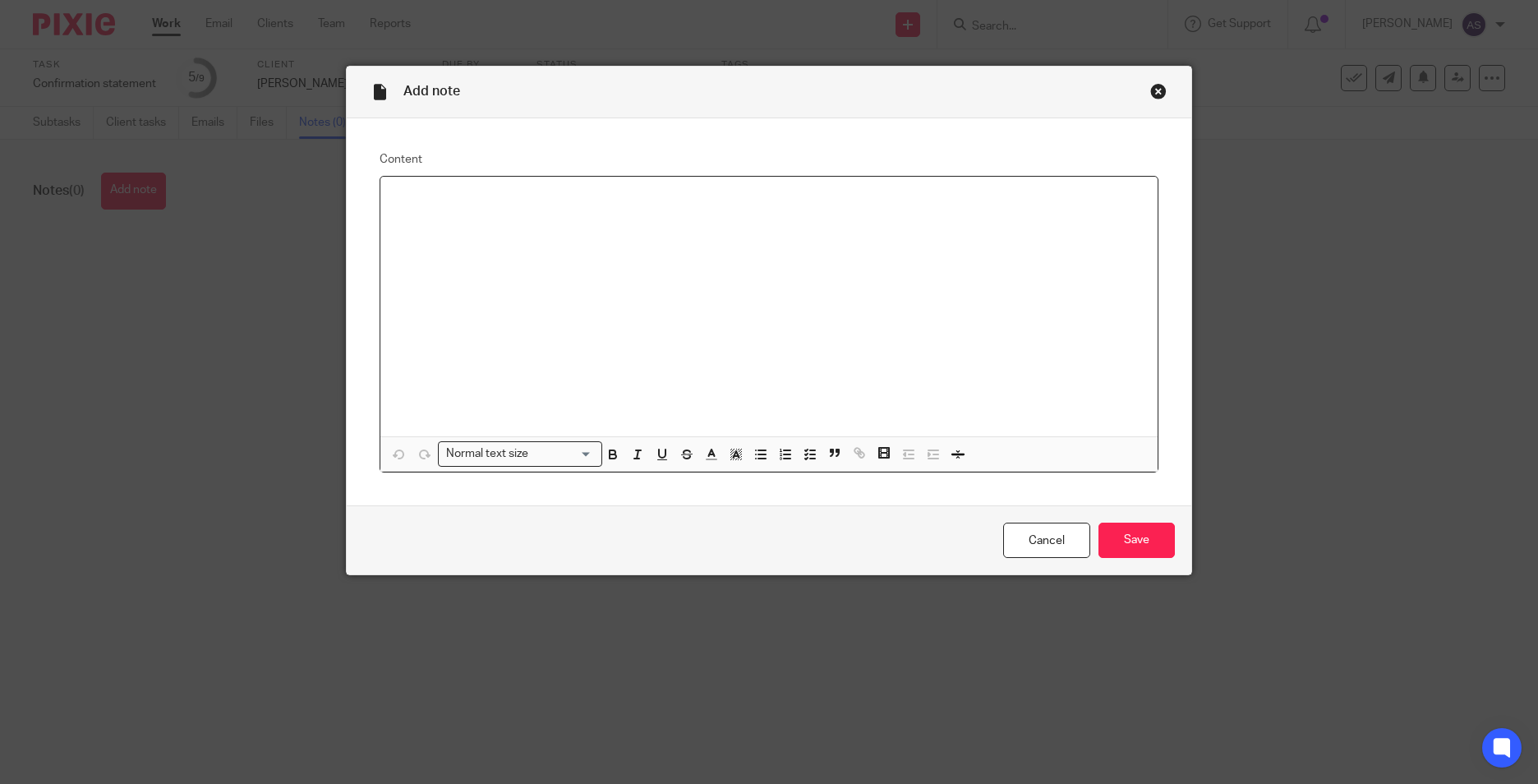
click at [395, 205] on p at bounding box center [769, 197] width 751 height 16
click at [778, 205] on p "Fees for confirmation st filing as of [DATE]= £100 inclusive of VAT (" at bounding box center [769, 197] width 751 height 16
